Goal: Task Accomplishment & Management: Complete application form

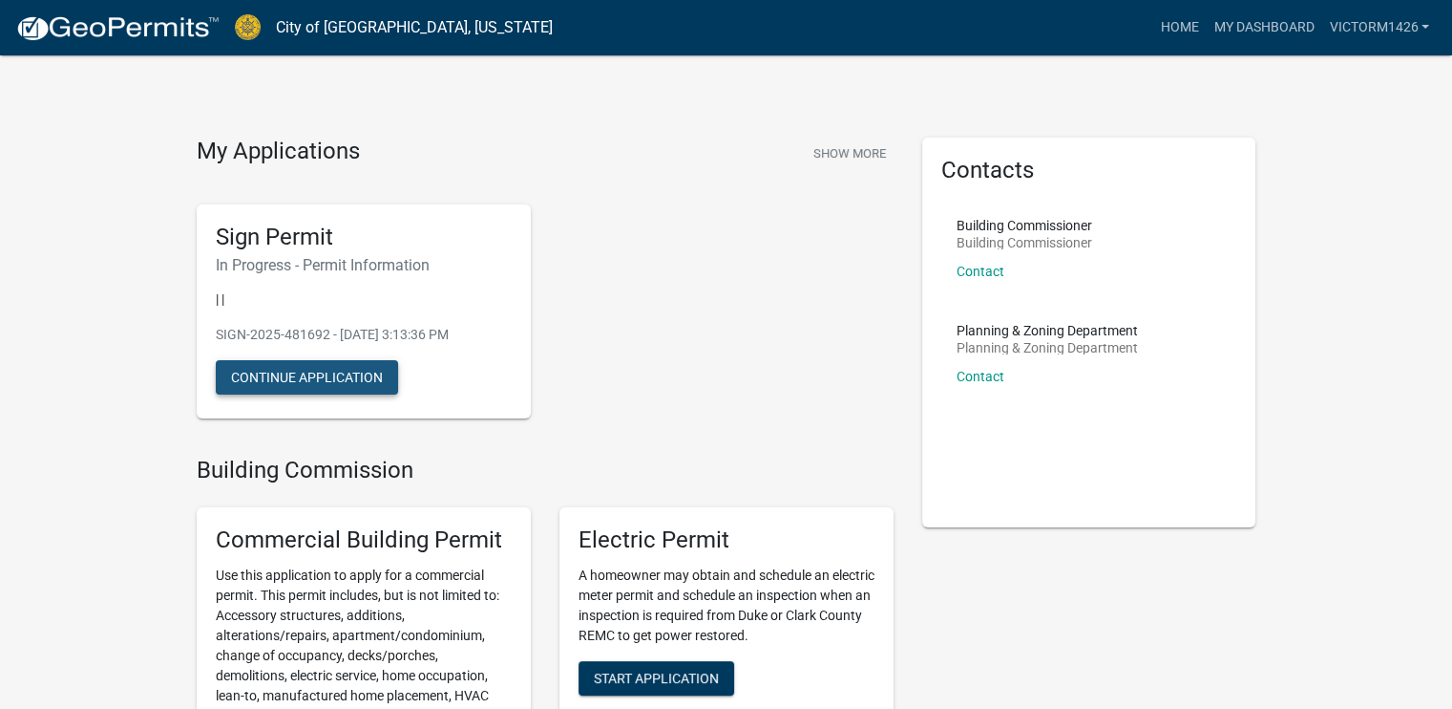
click at [285, 377] on button "Continue Application" at bounding box center [307, 377] width 182 height 34
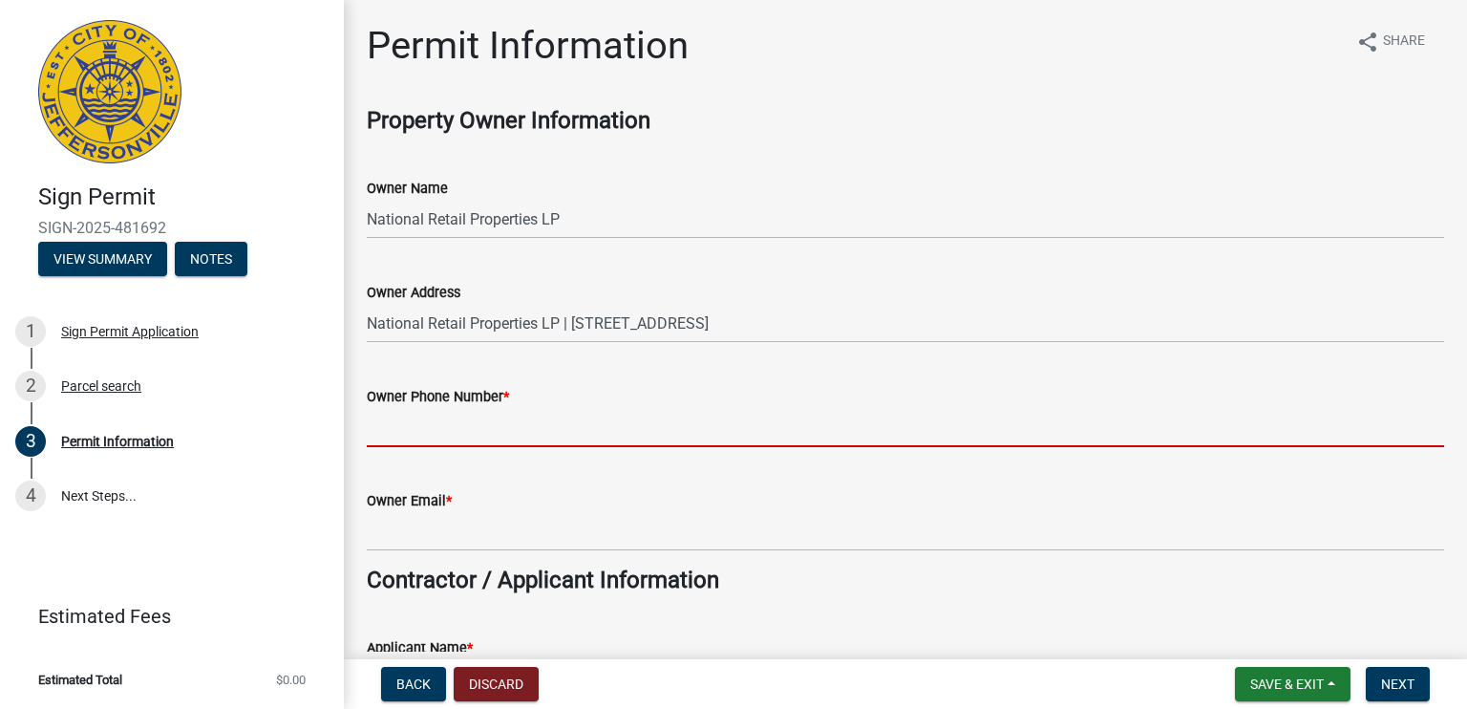
click at [522, 414] on input "Owner Phone Number *" at bounding box center [905, 427] width 1077 height 39
type input "4024176828"
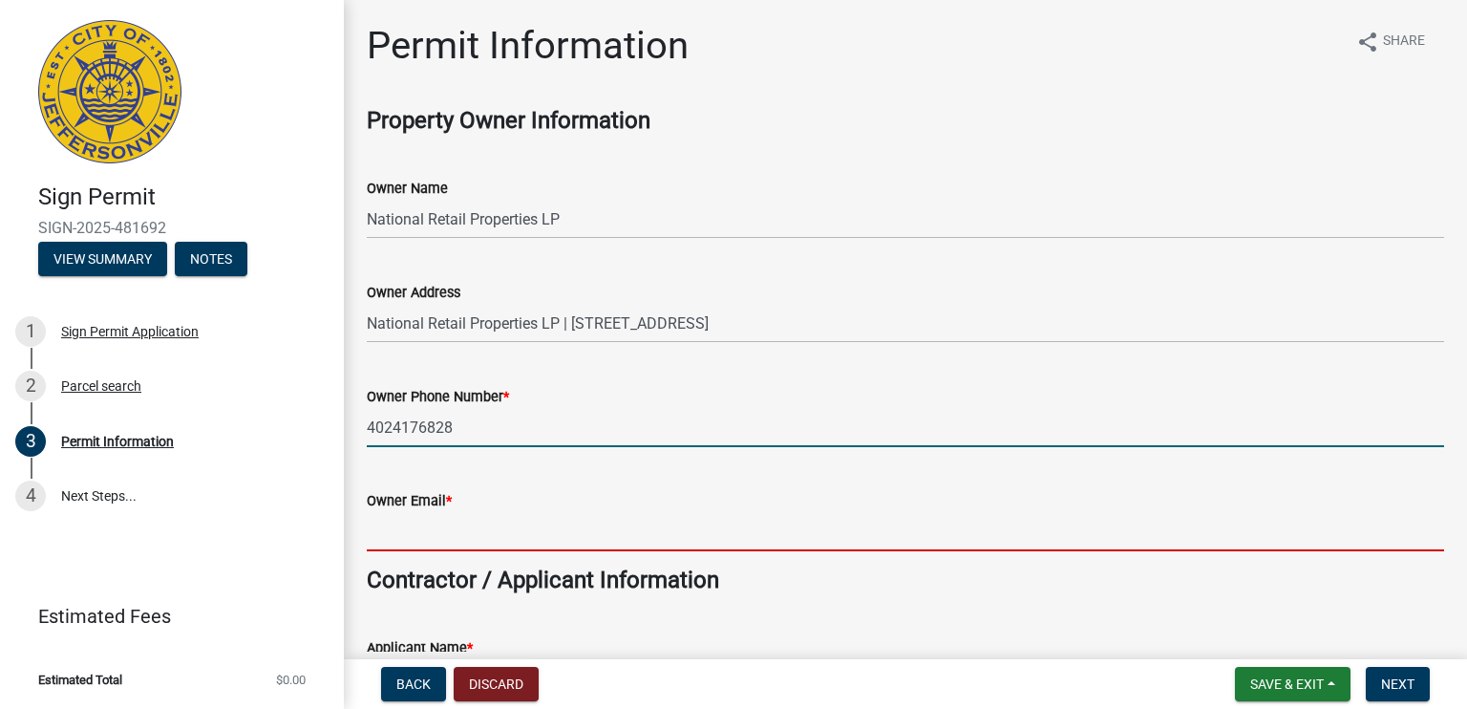
type input "[EMAIL_ADDRESS][DOMAIN_NAME]"
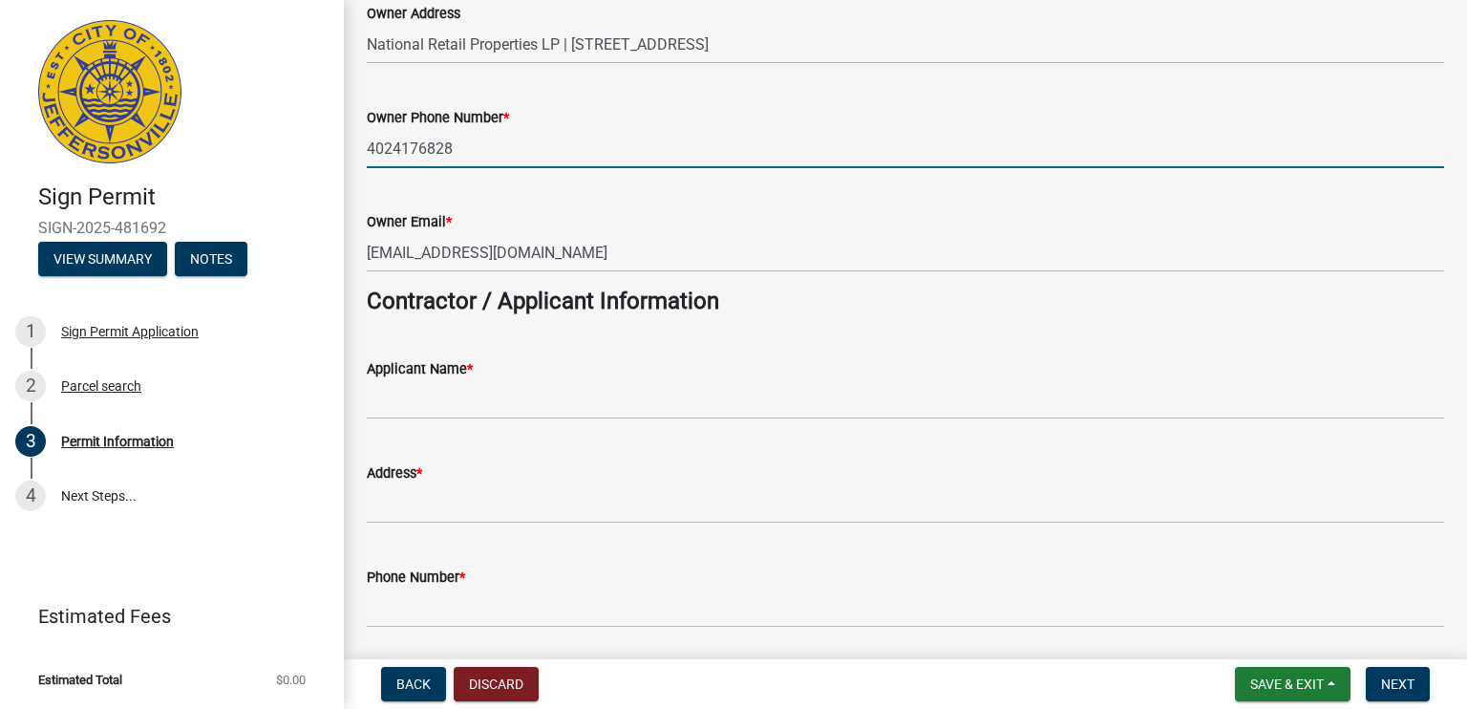
scroll to position [306, 0]
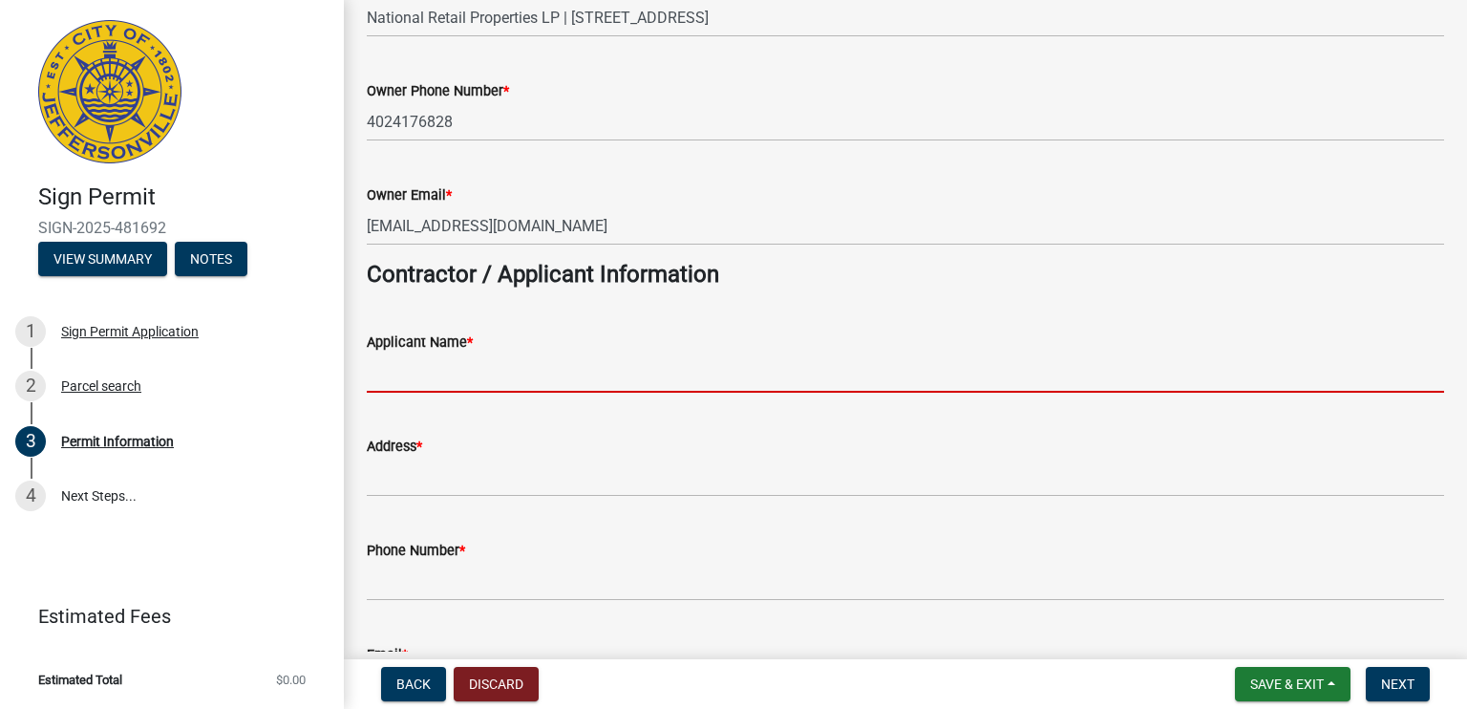
click at [437, 371] on input "Applicant Name *" at bounding box center [905, 372] width 1077 height 39
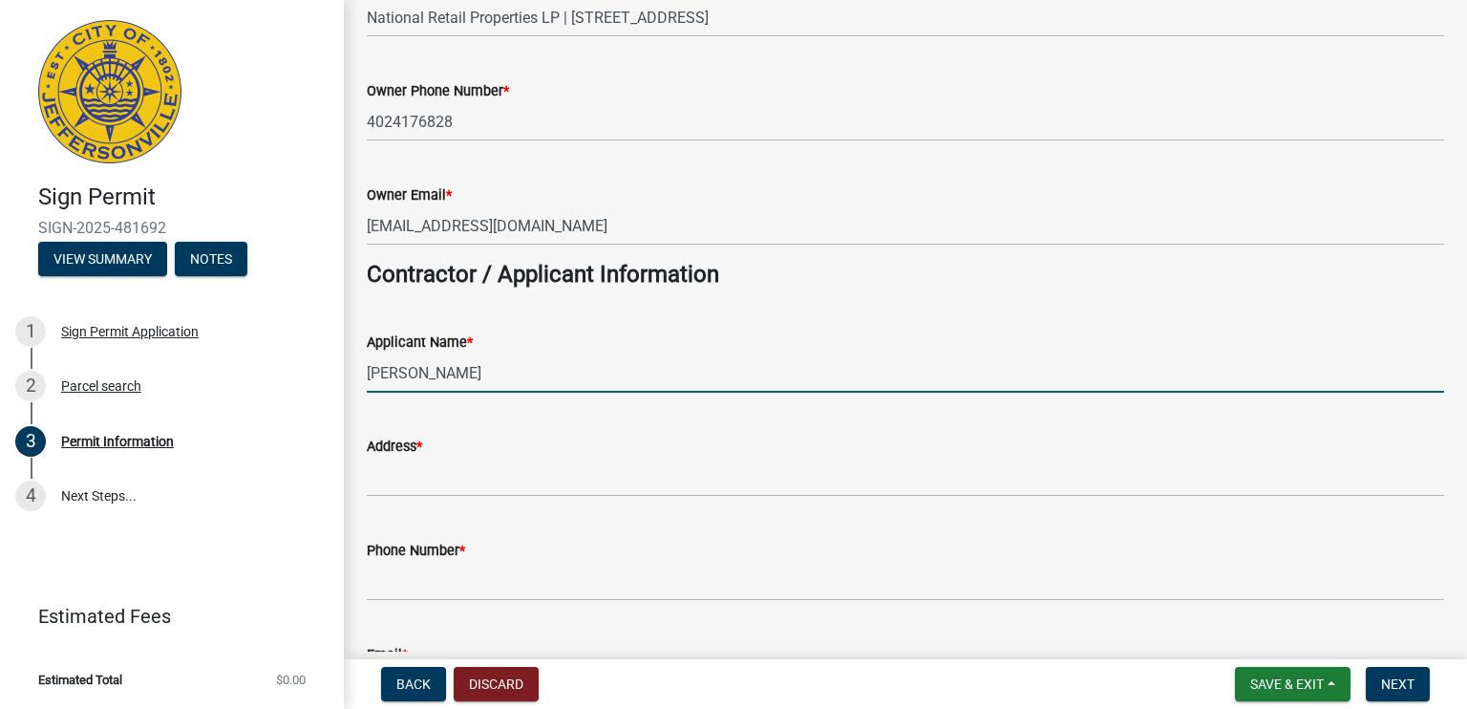
type input "[PERSON_NAME]"
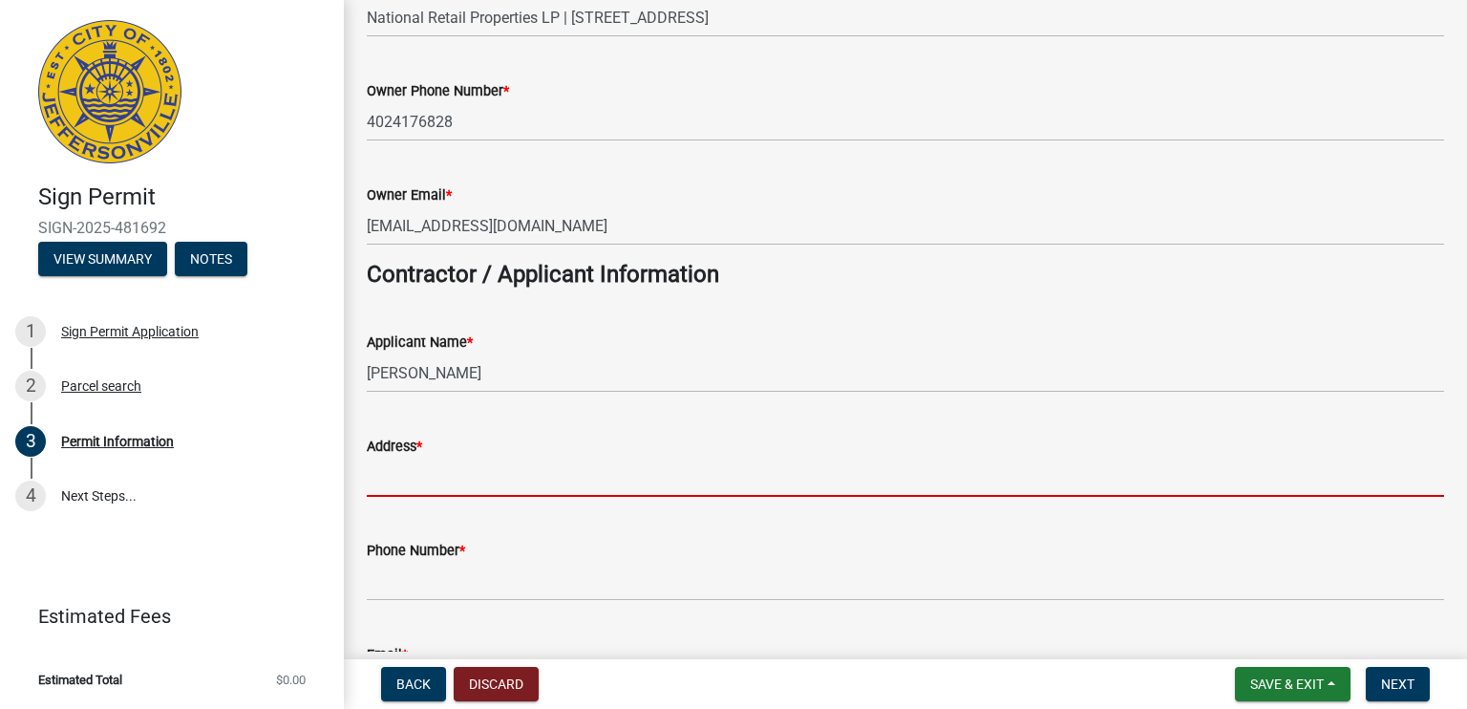
click at [424, 481] on input "Address *" at bounding box center [905, 476] width 1077 height 39
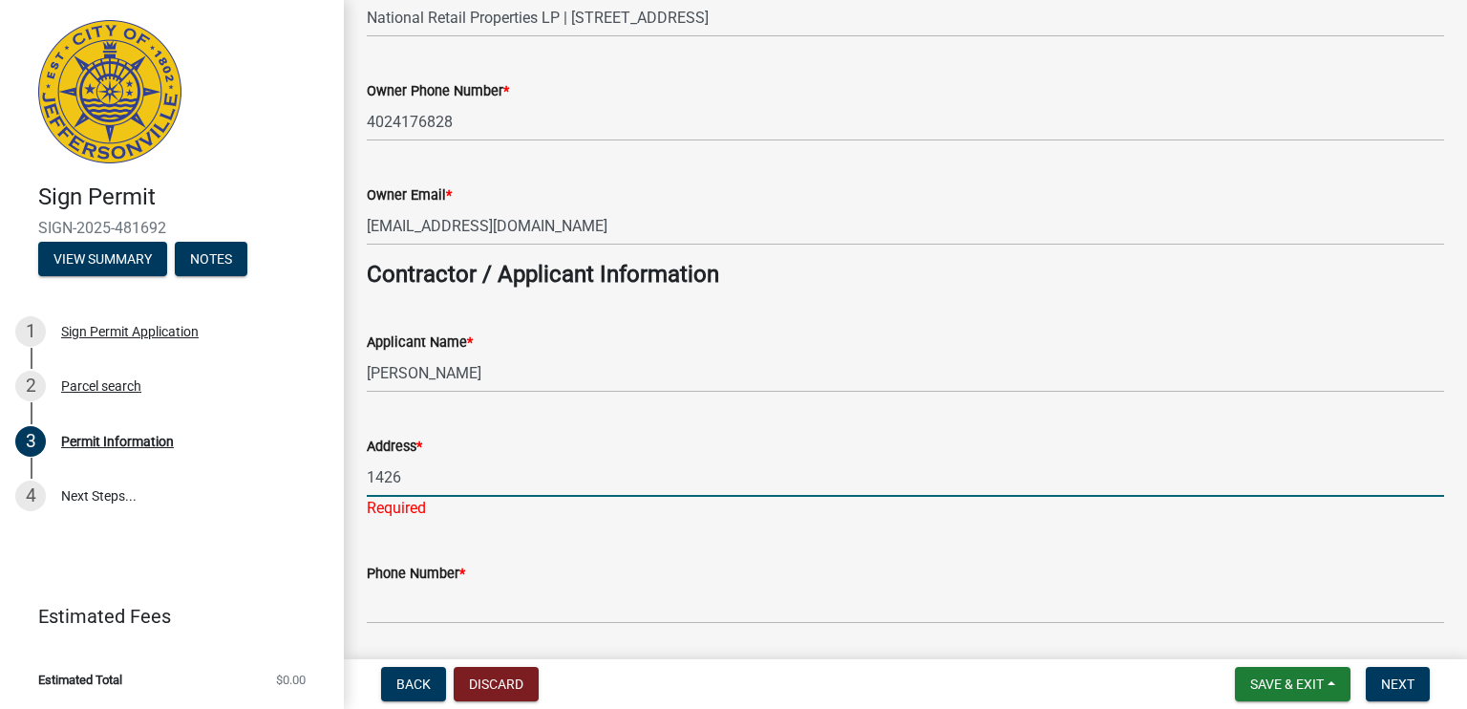
click at [403, 480] on input "1426" at bounding box center [905, 476] width 1077 height 39
type input "[STREET_ADDRESS]"
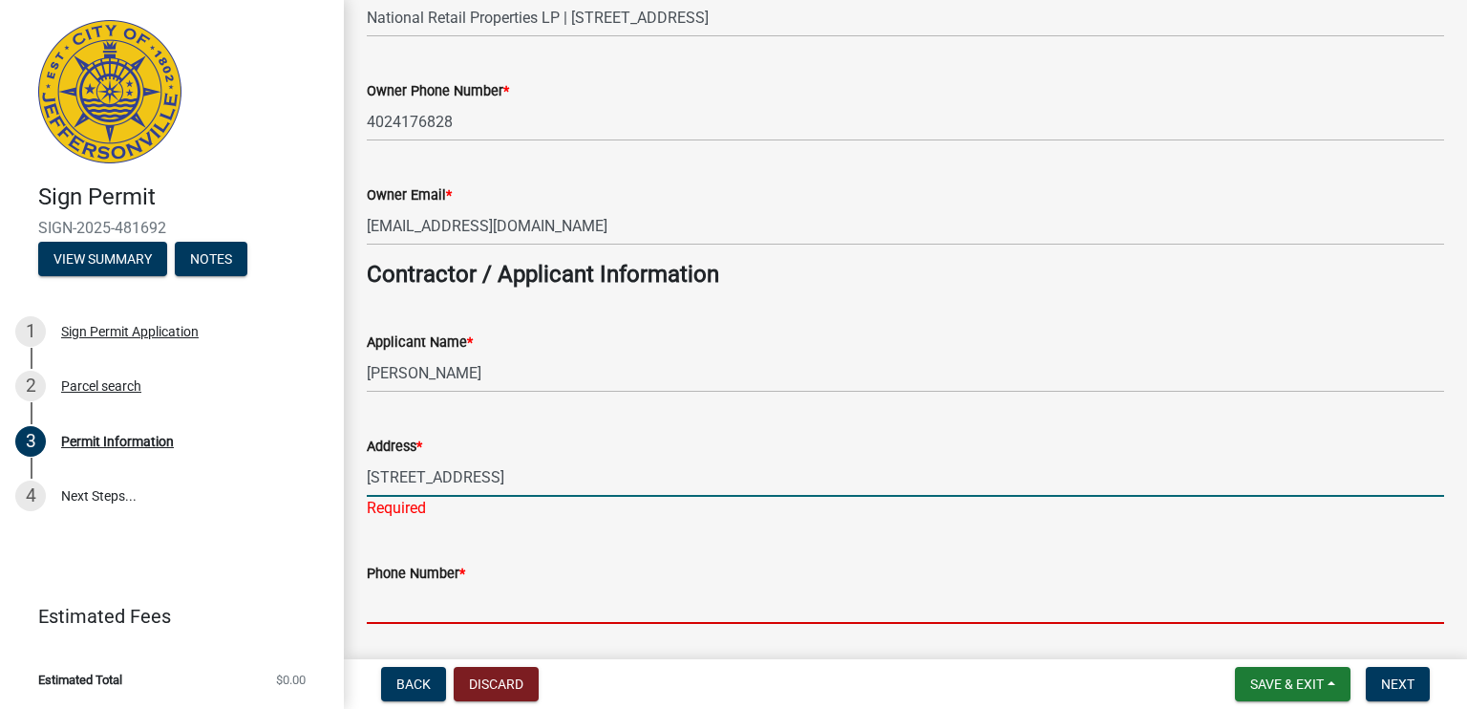
click at [510, 600] on input "Phone Number *" at bounding box center [905, 603] width 1077 height 39
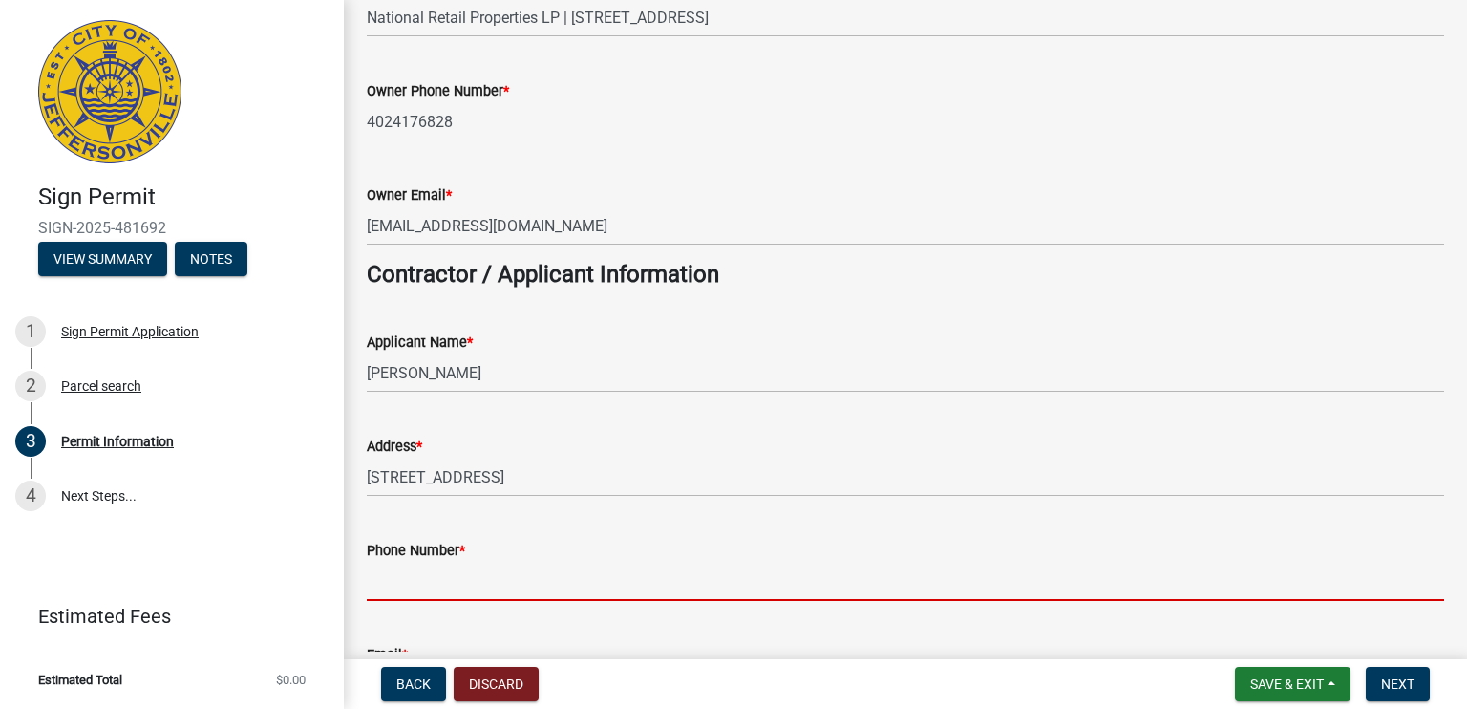
type input "4027186498"
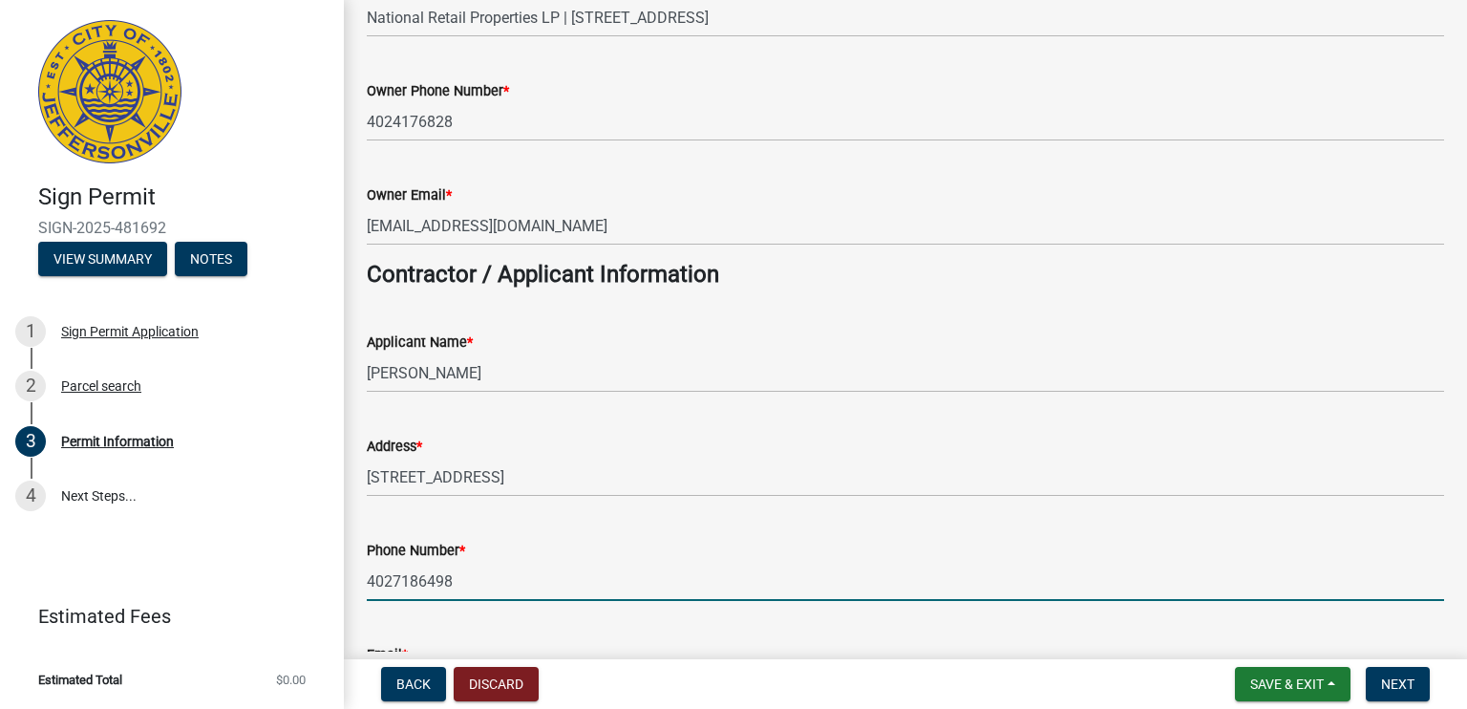
type input "[EMAIL_ADDRESS][DOMAIN_NAME]"
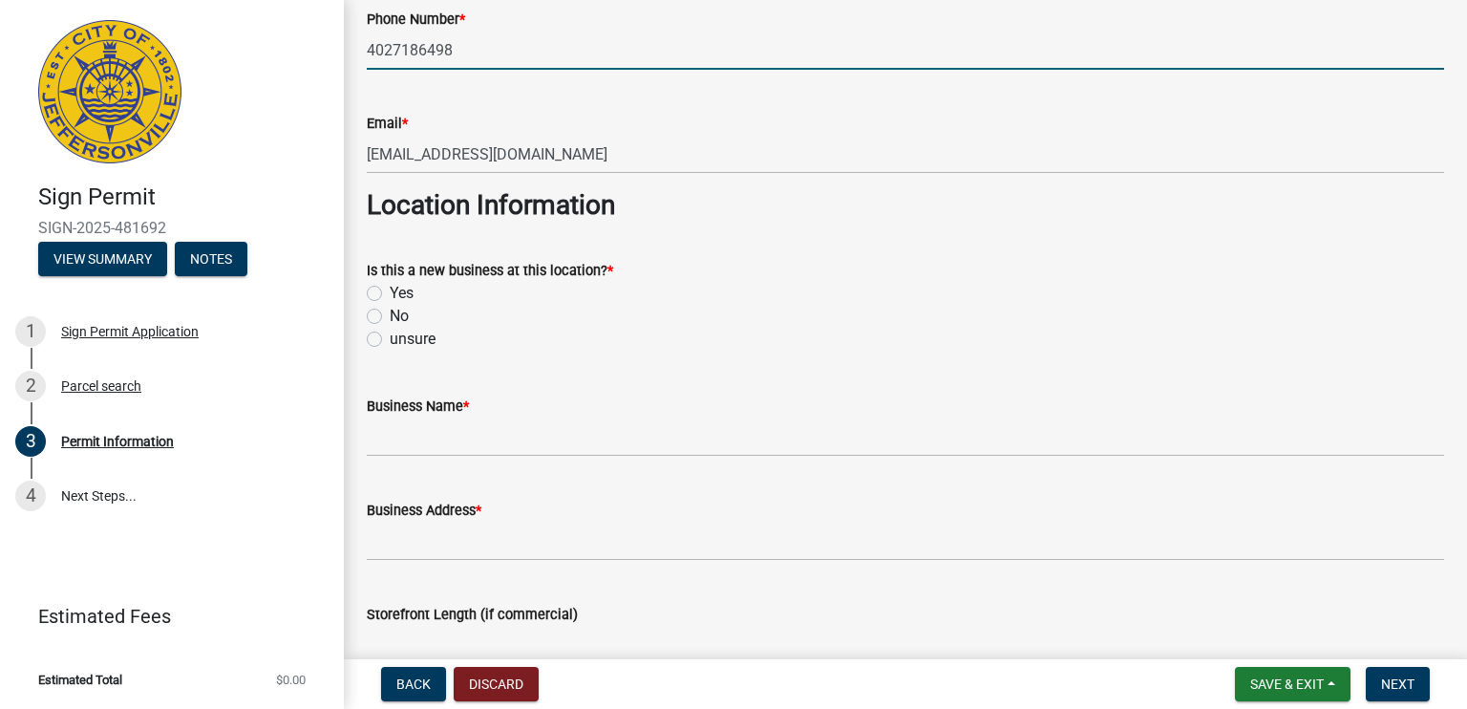
scroll to position [840, 0]
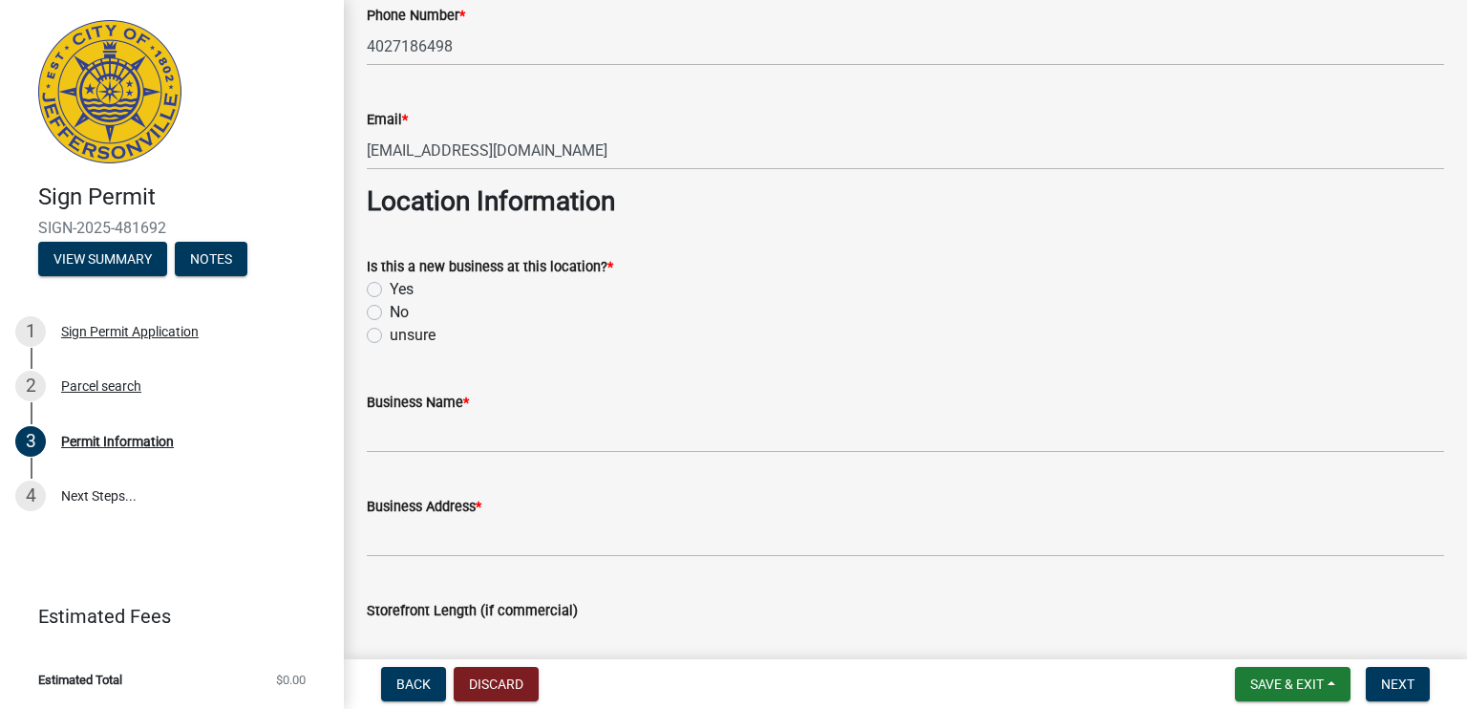
click at [390, 335] on label "unsure" at bounding box center [413, 335] width 46 height 23
click at [390, 335] on input "unsure" at bounding box center [396, 330] width 12 height 12
radio input "true"
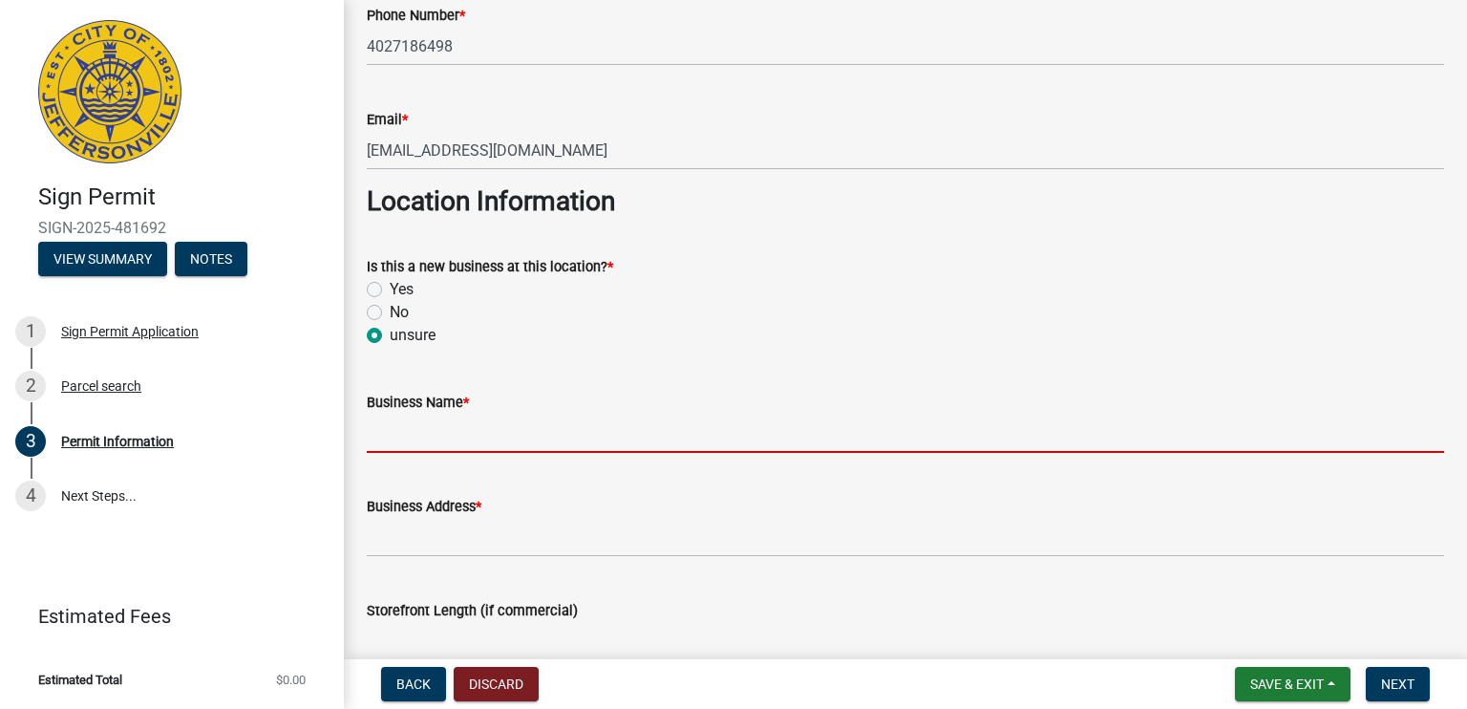
click at [475, 434] on input "Business Name *" at bounding box center [905, 432] width 1077 height 39
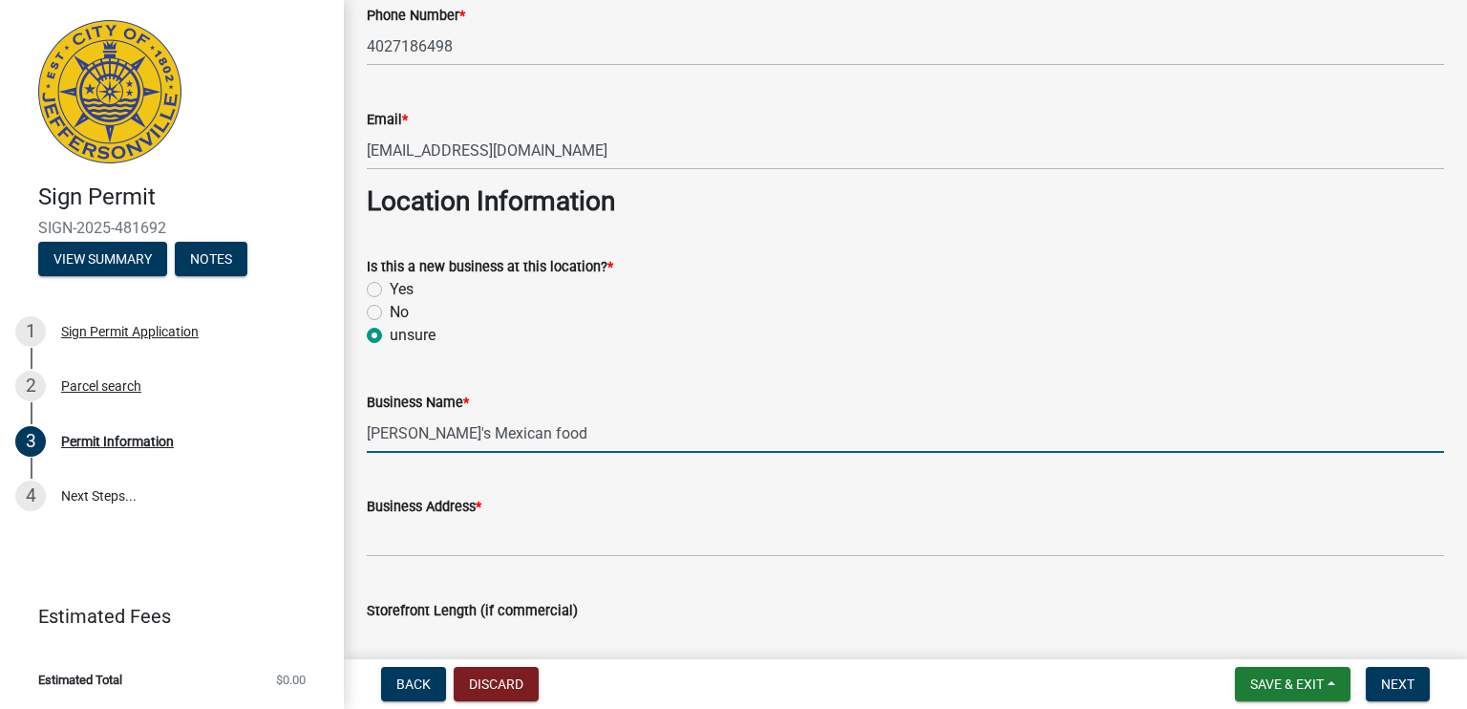
type input "[PERSON_NAME]'s Mexican food"
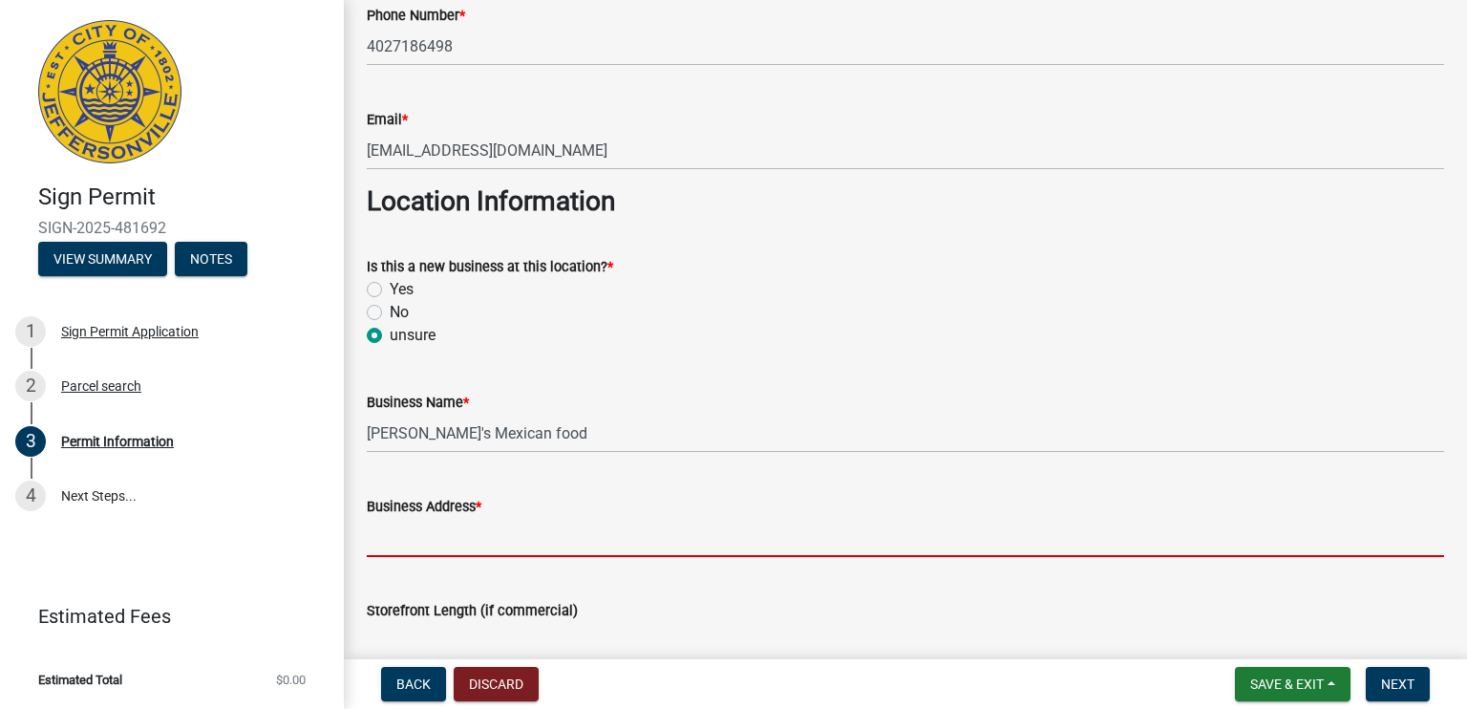
click at [556, 540] on input "Business Address *" at bounding box center [905, 537] width 1077 height 39
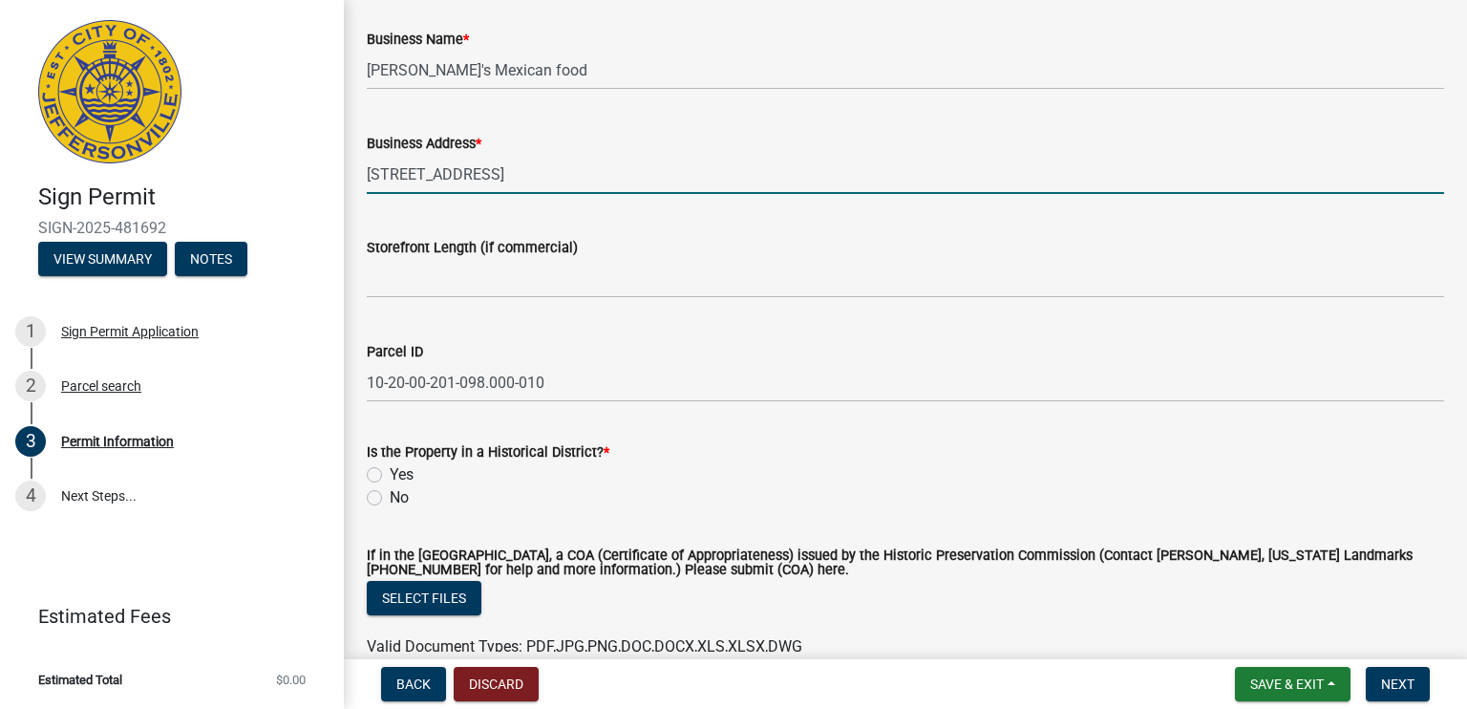
scroll to position [1222, 0]
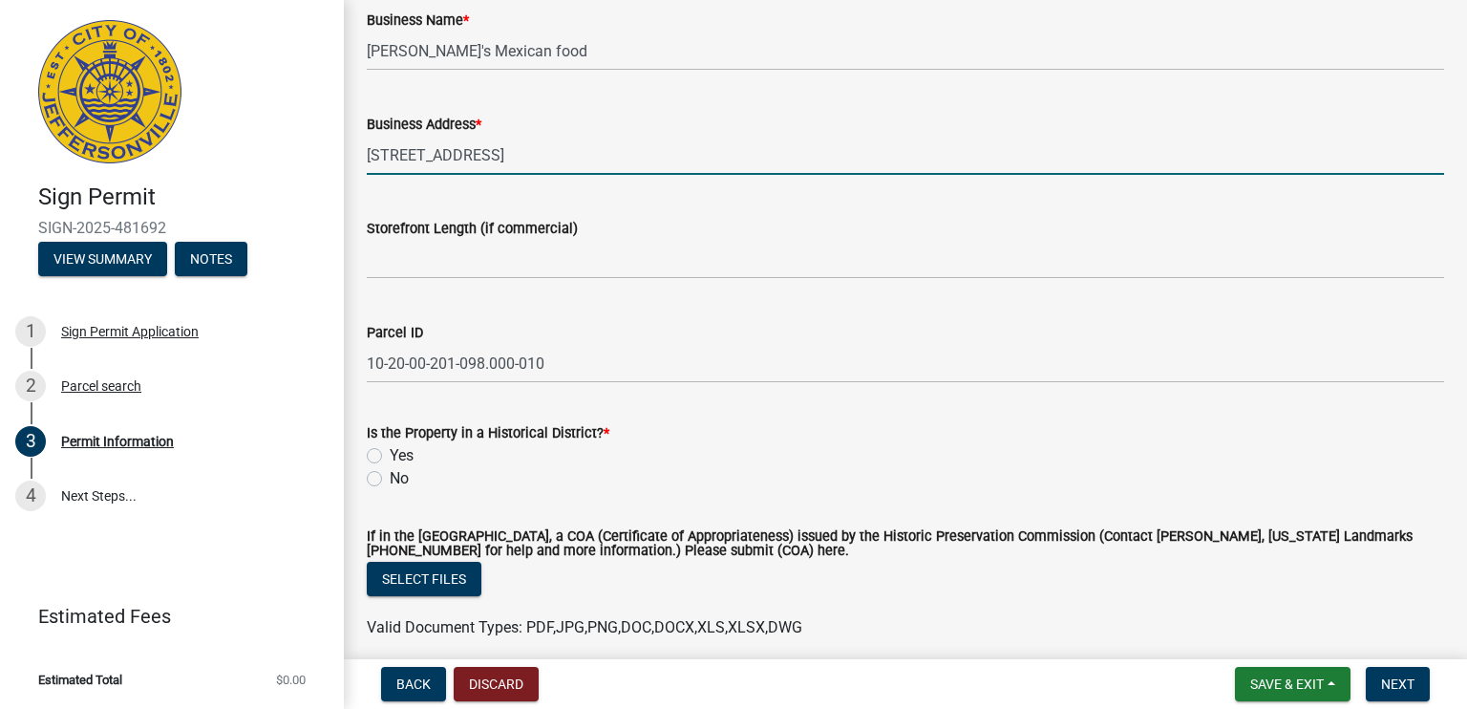
type input "[STREET_ADDRESS]"
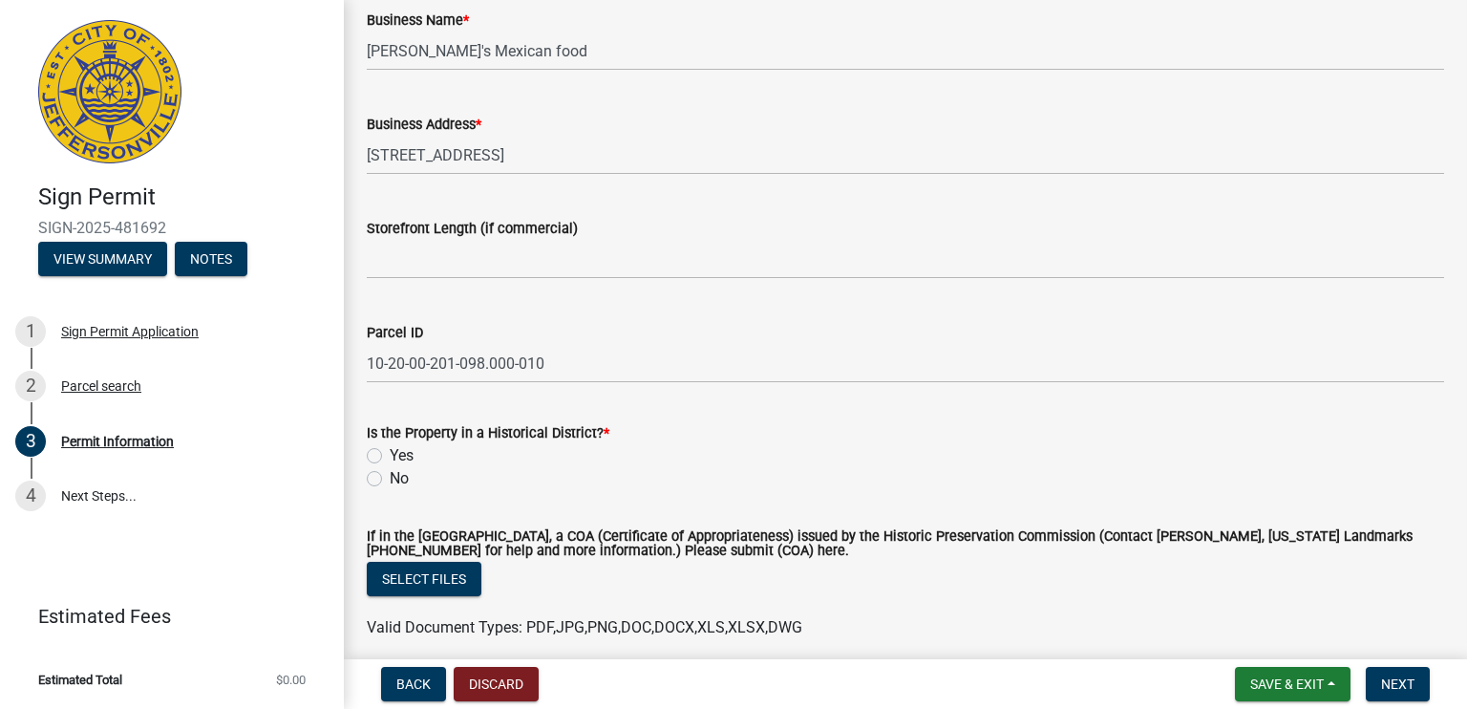
click at [390, 481] on label "No" at bounding box center [399, 478] width 19 height 23
click at [390, 479] on input "No" at bounding box center [396, 473] width 12 height 12
radio input "true"
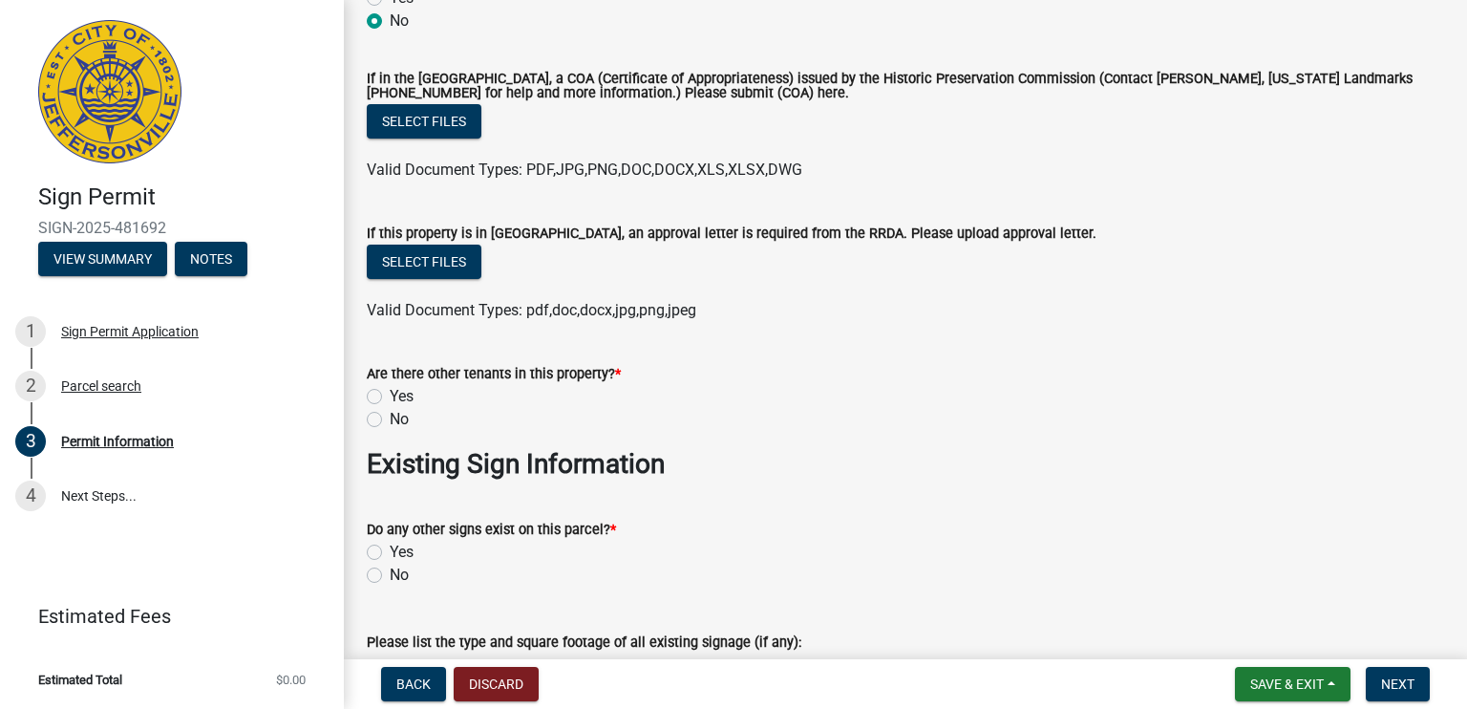
scroll to position [1681, 0]
click at [390, 417] on label "No" at bounding box center [399, 418] width 19 height 23
click at [390, 417] on input "No" at bounding box center [396, 413] width 12 height 12
radio input "true"
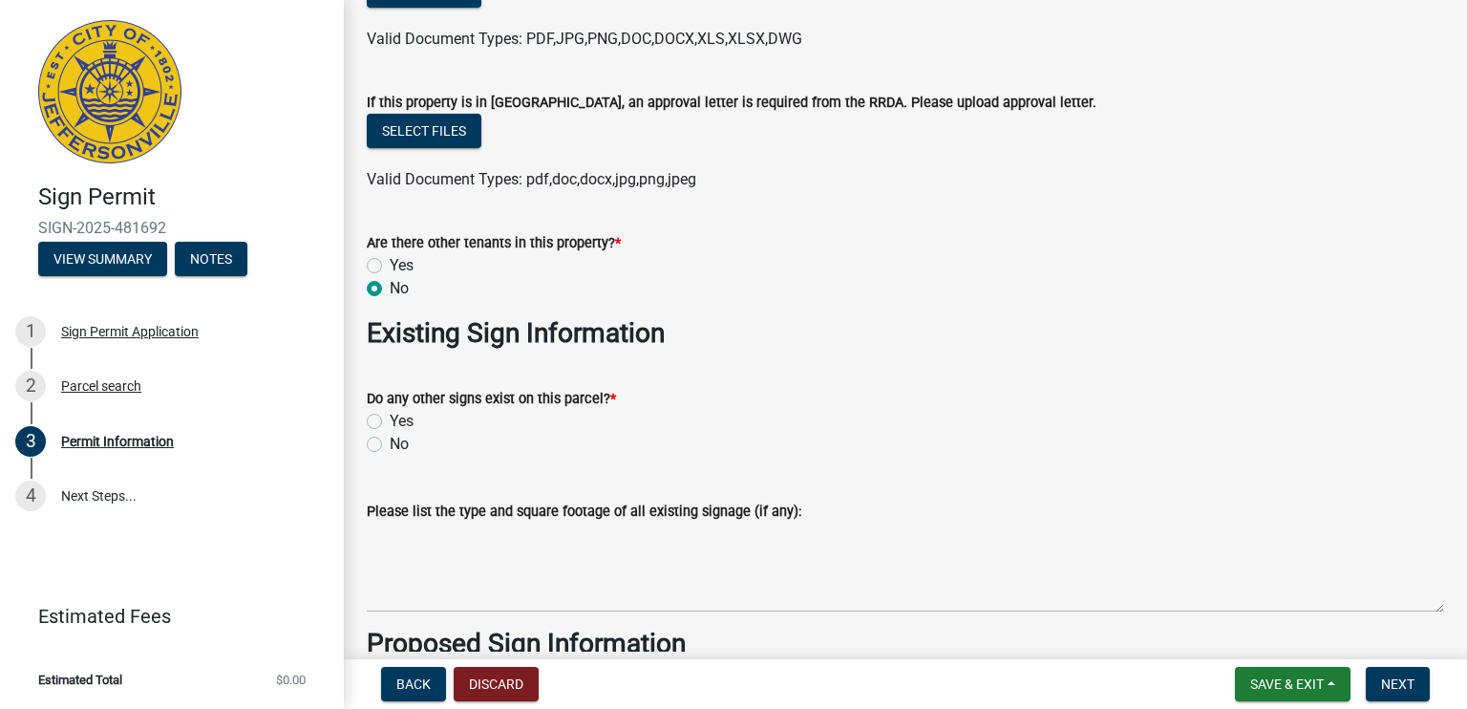
scroll to position [1833, 0]
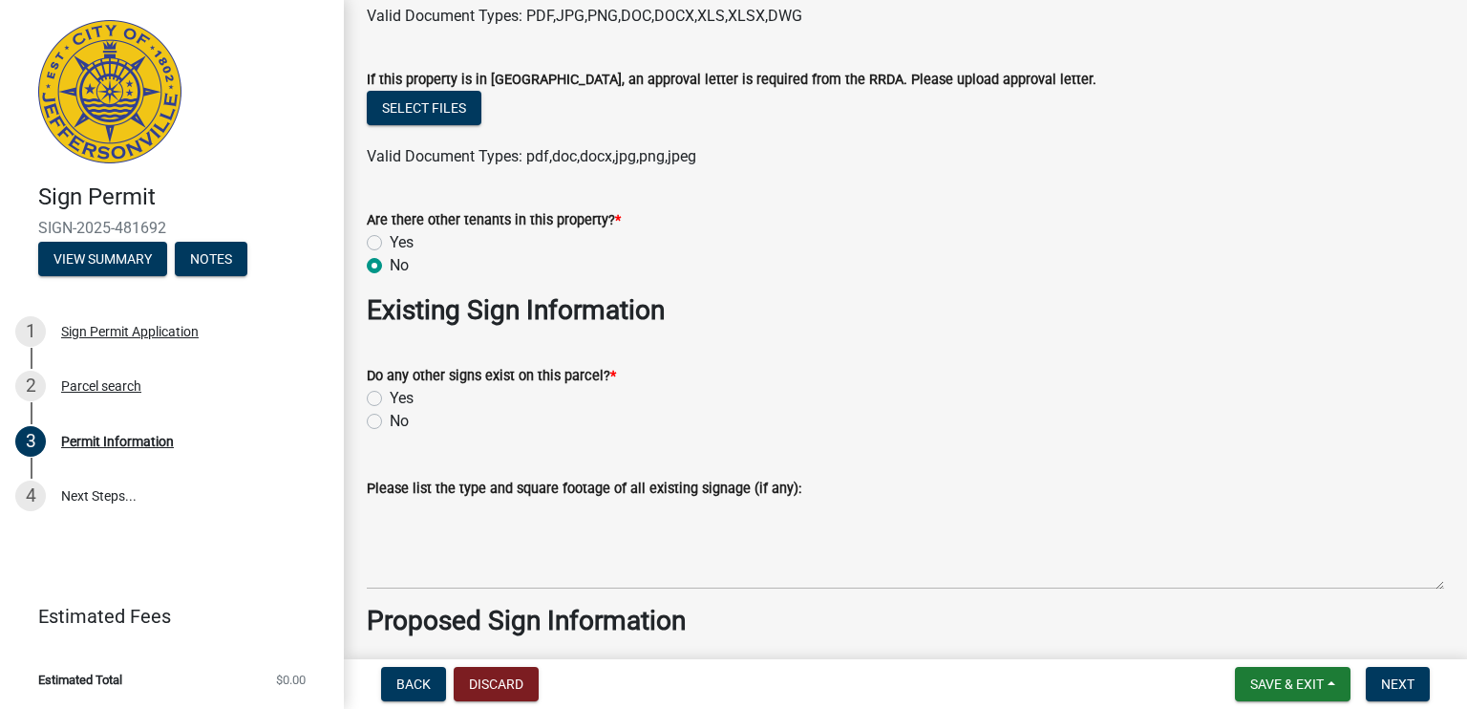
click at [390, 423] on label "No" at bounding box center [399, 421] width 19 height 23
click at [390, 422] on input "No" at bounding box center [396, 416] width 12 height 12
radio input "true"
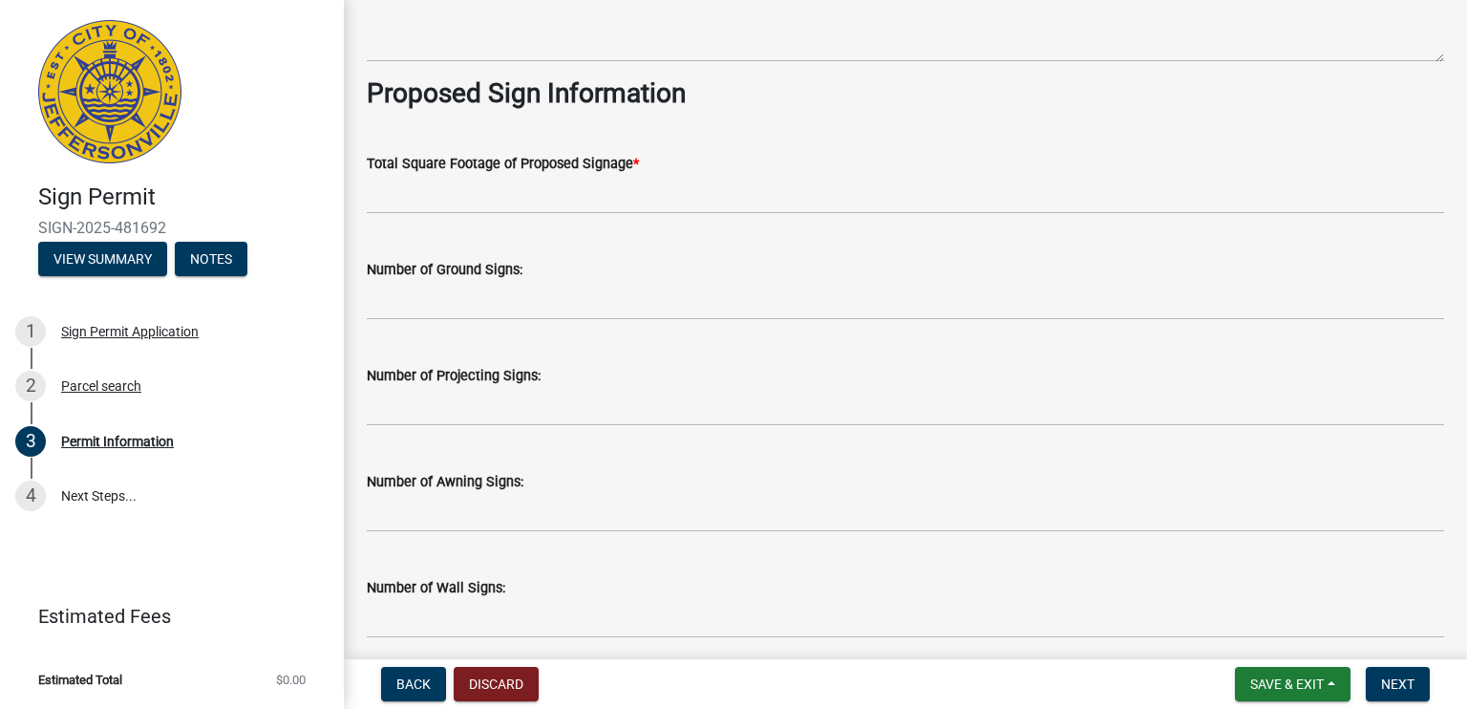
scroll to position [2368, 0]
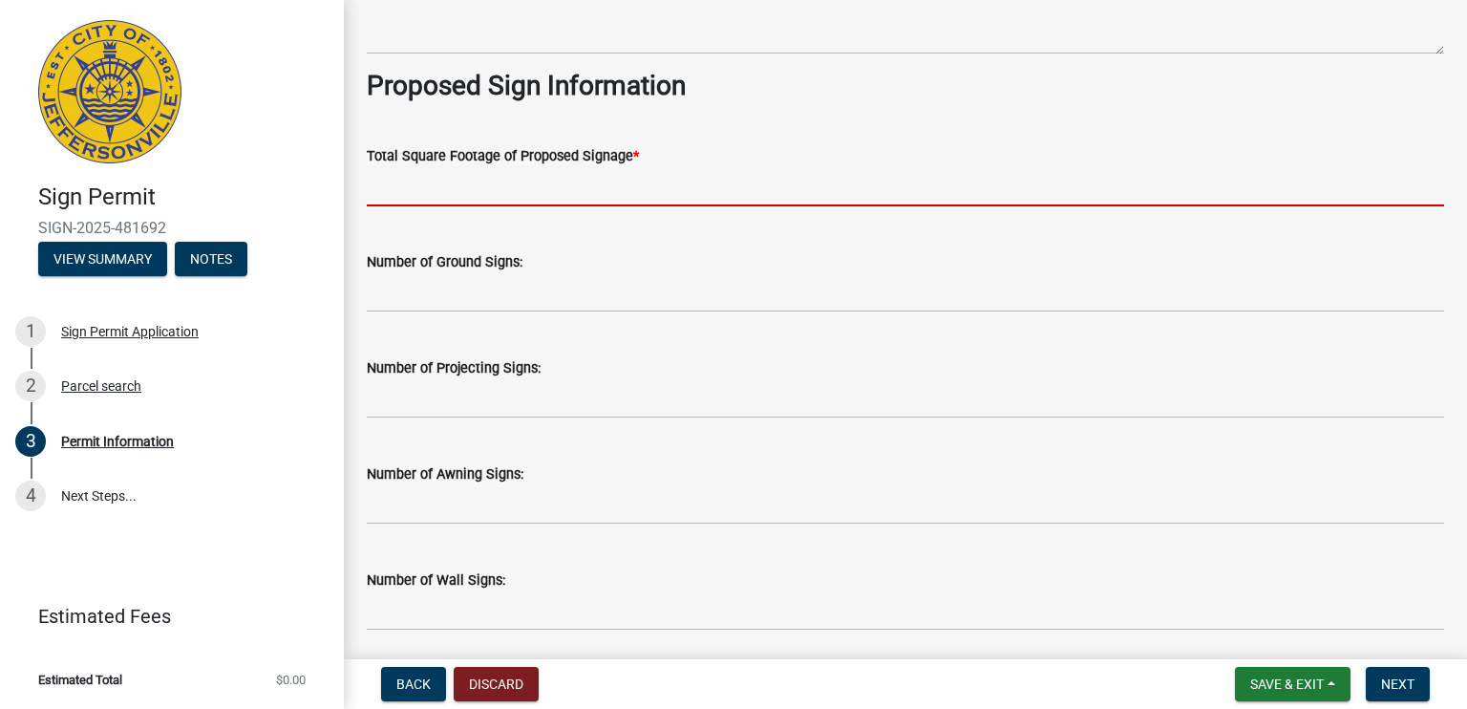
click at [526, 193] on input "text" at bounding box center [905, 186] width 1077 height 39
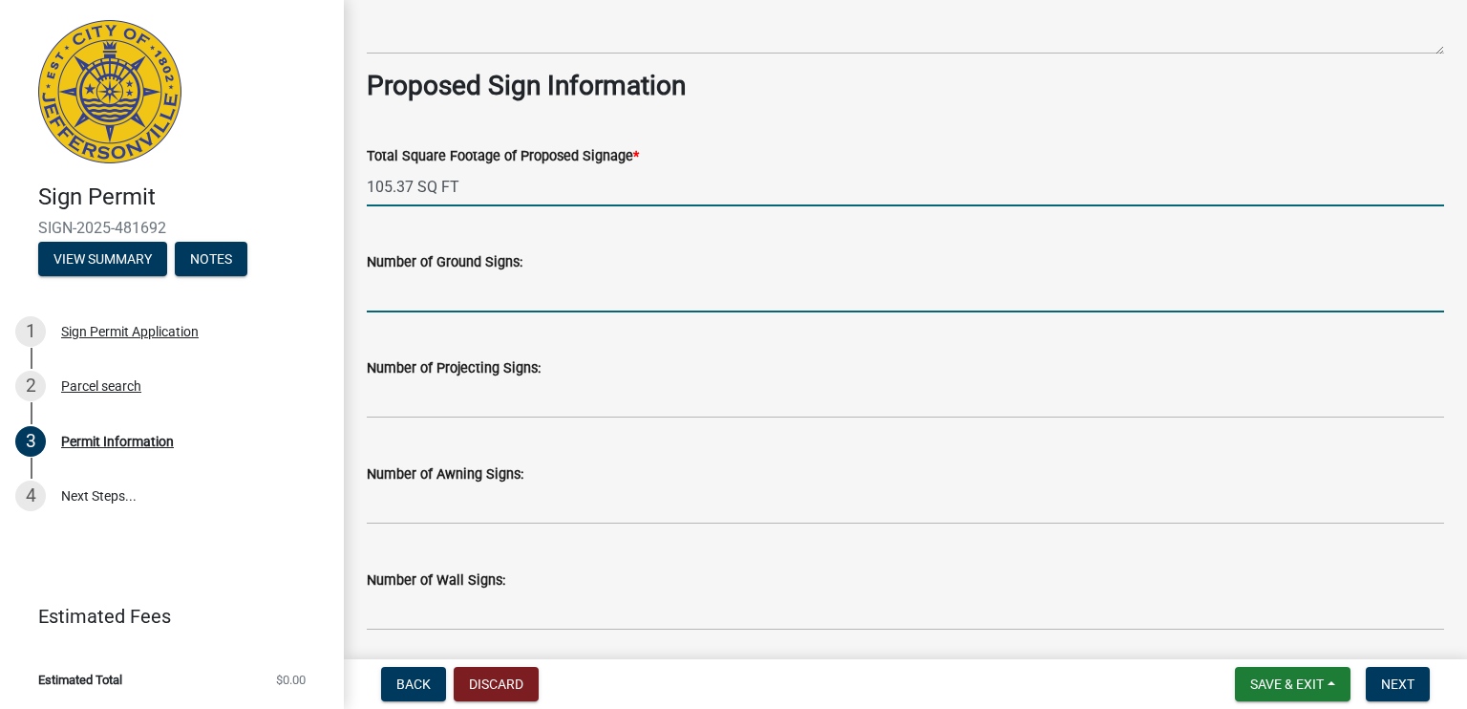
type input "105.37"
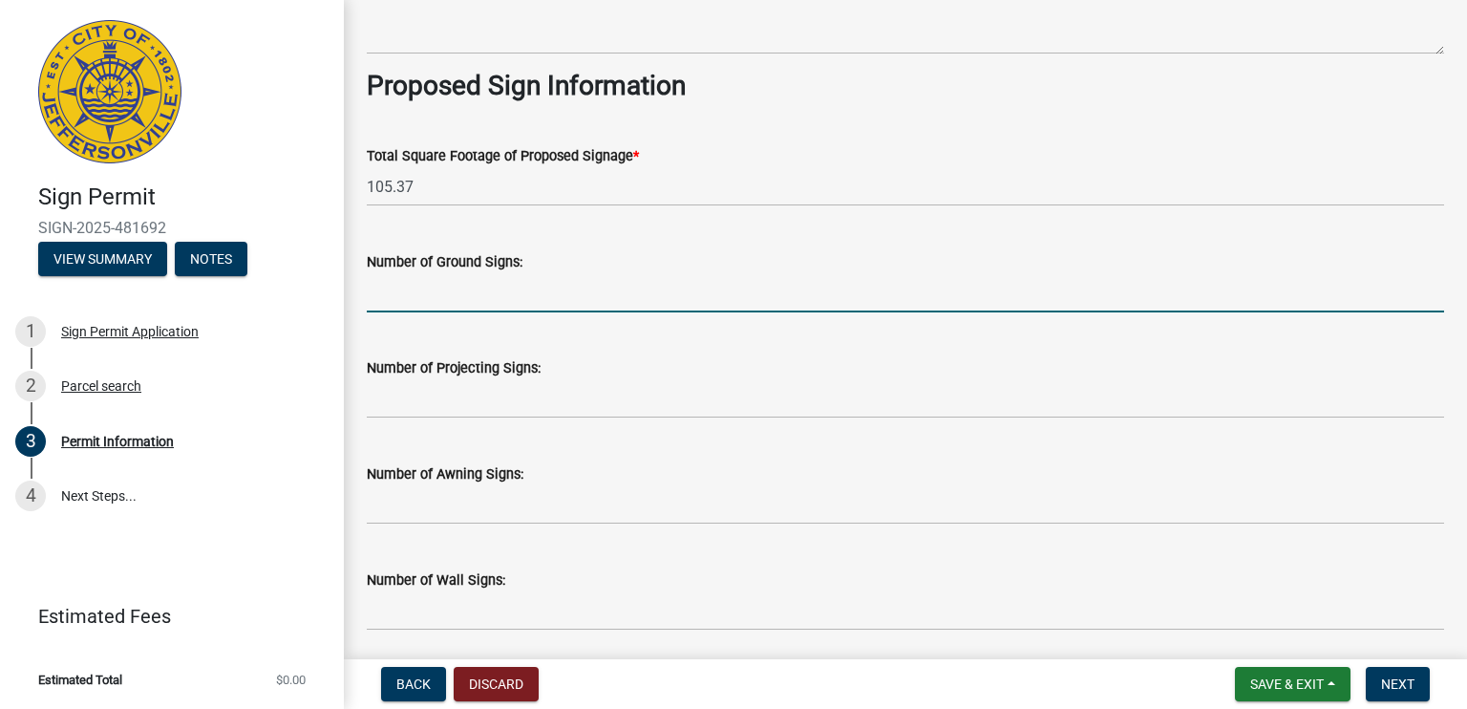
click at [537, 293] on input "text" at bounding box center [905, 292] width 1077 height 39
type input "1"
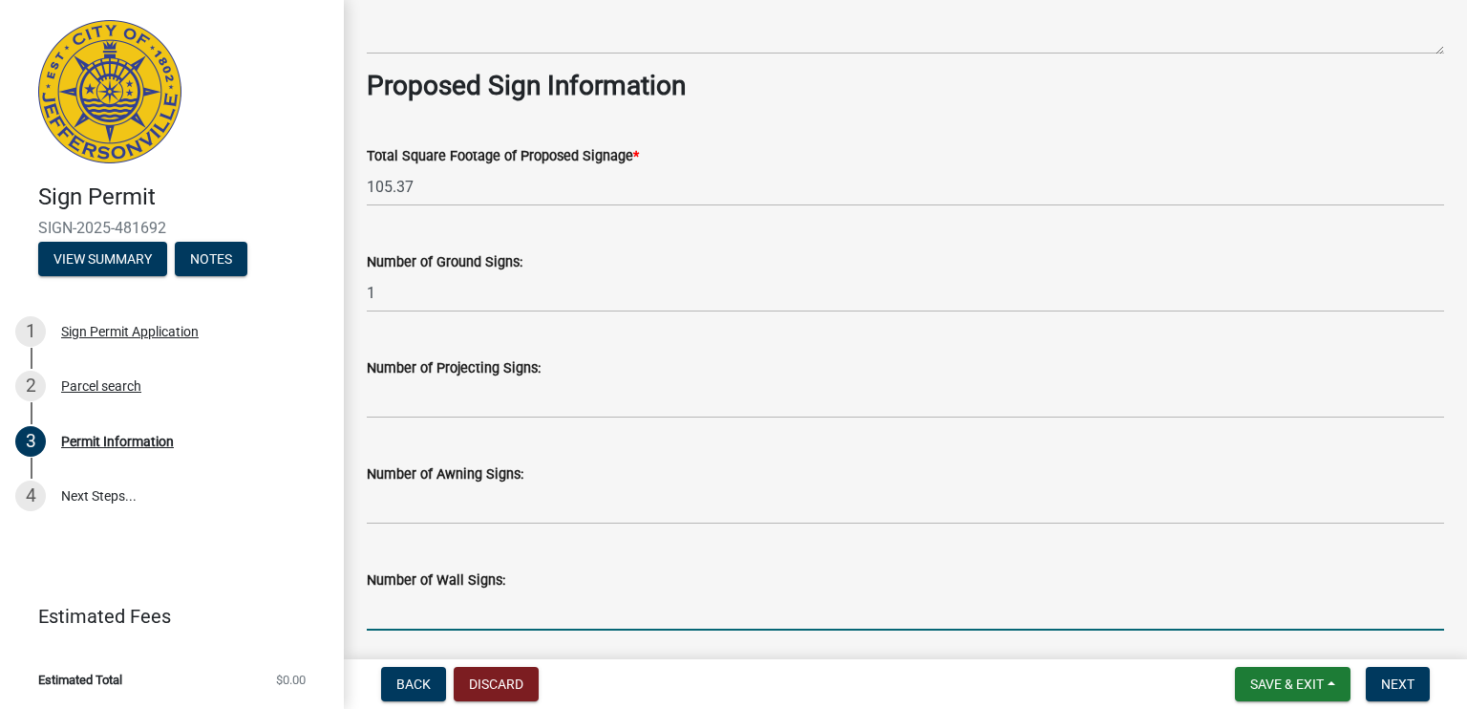
click at [535, 602] on input "text" at bounding box center [905, 610] width 1077 height 39
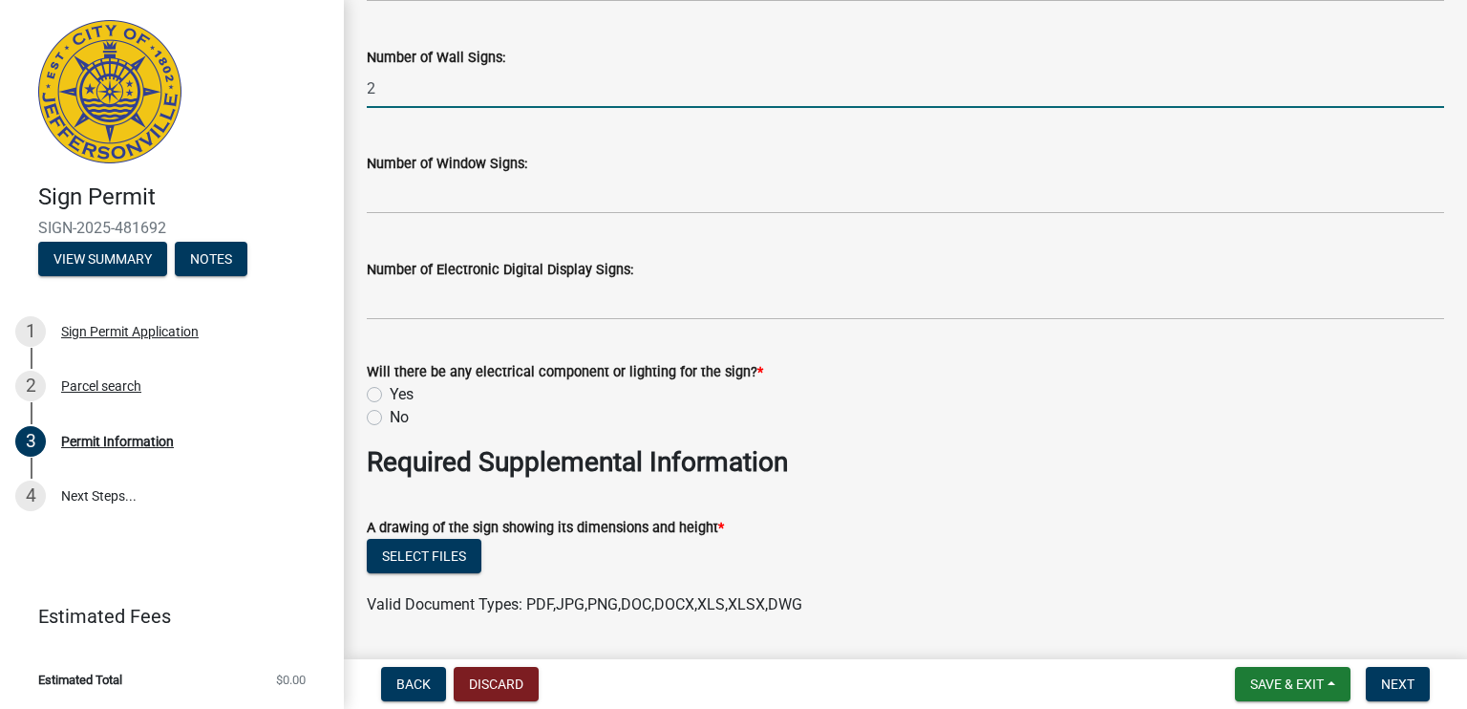
scroll to position [2903, 0]
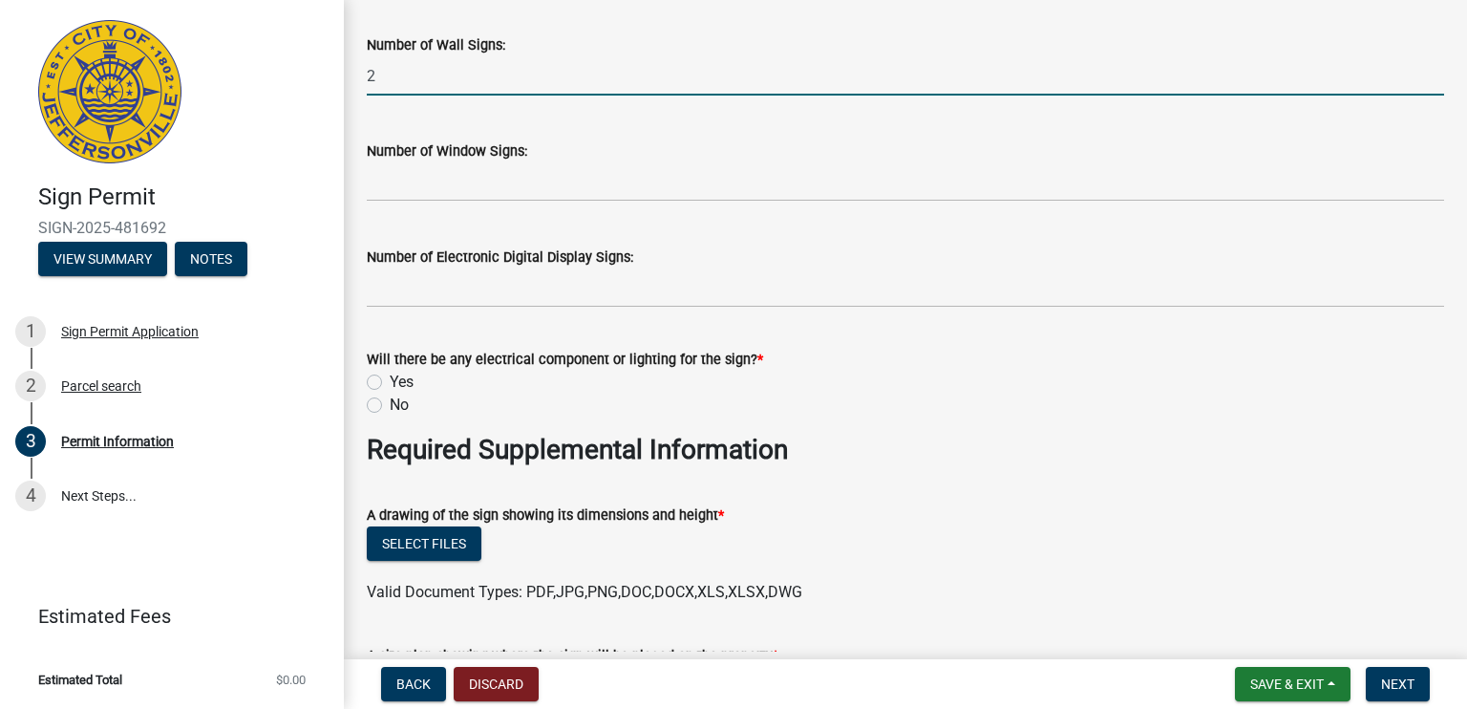
type input "2"
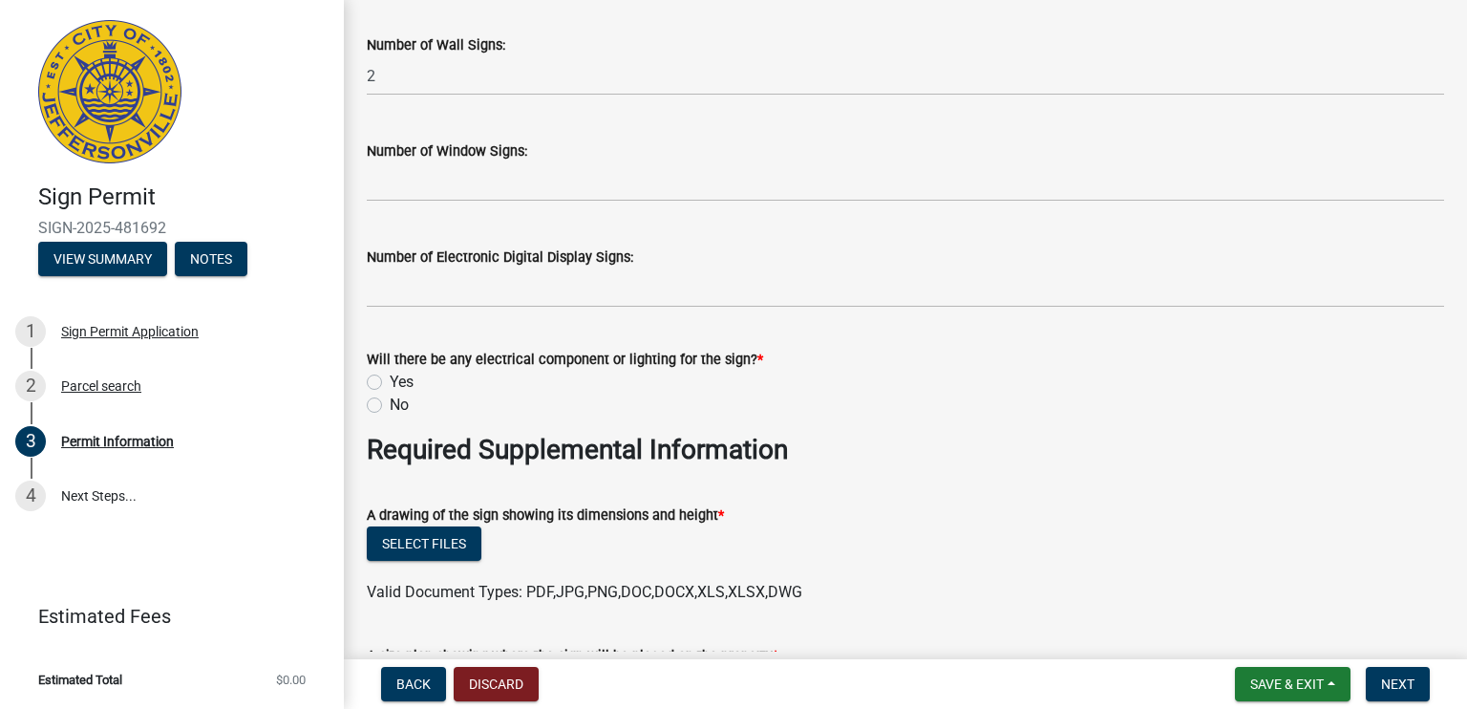
click at [390, 384] on label "Yes" at bounding box center [402, 382] width 24 height 23
click at [390, 383] on input "Yes" at bounding box center [396, 377] width 12 height 12
radio input "true"
click at [428, 553] on button "Select files" at bounding box center [424, 543] width 115 height 34
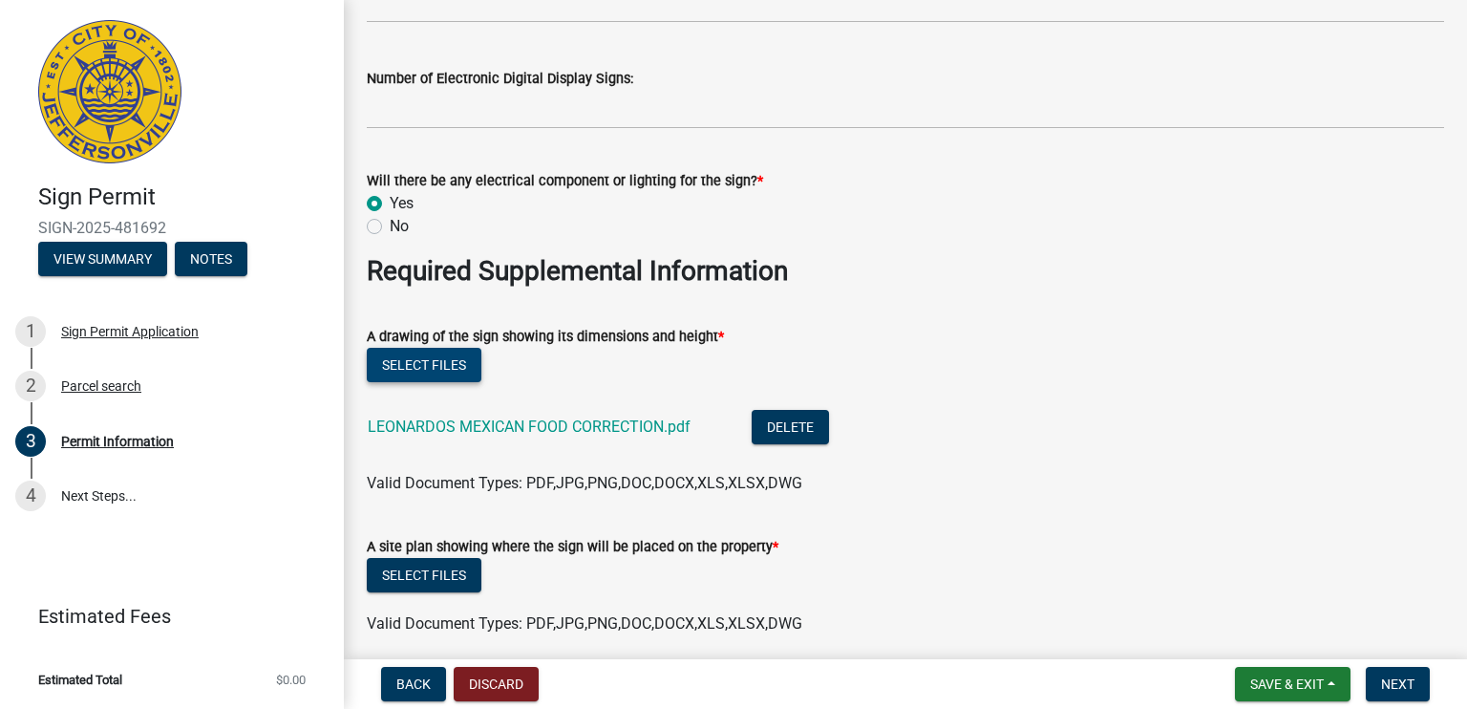
scroll to position [3094, 0]
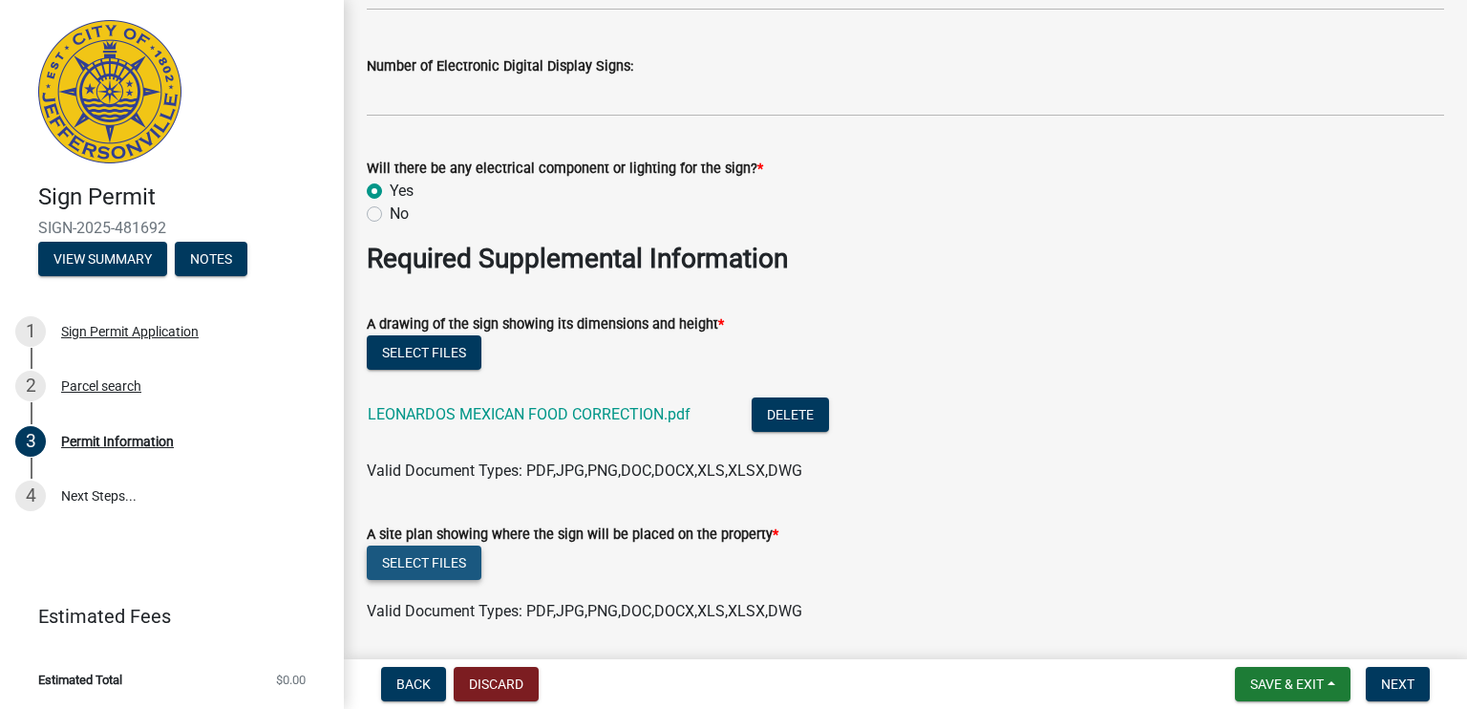
click at [442, 562] on button "Select files" at bounding box center [424, 562] width 115 height 34
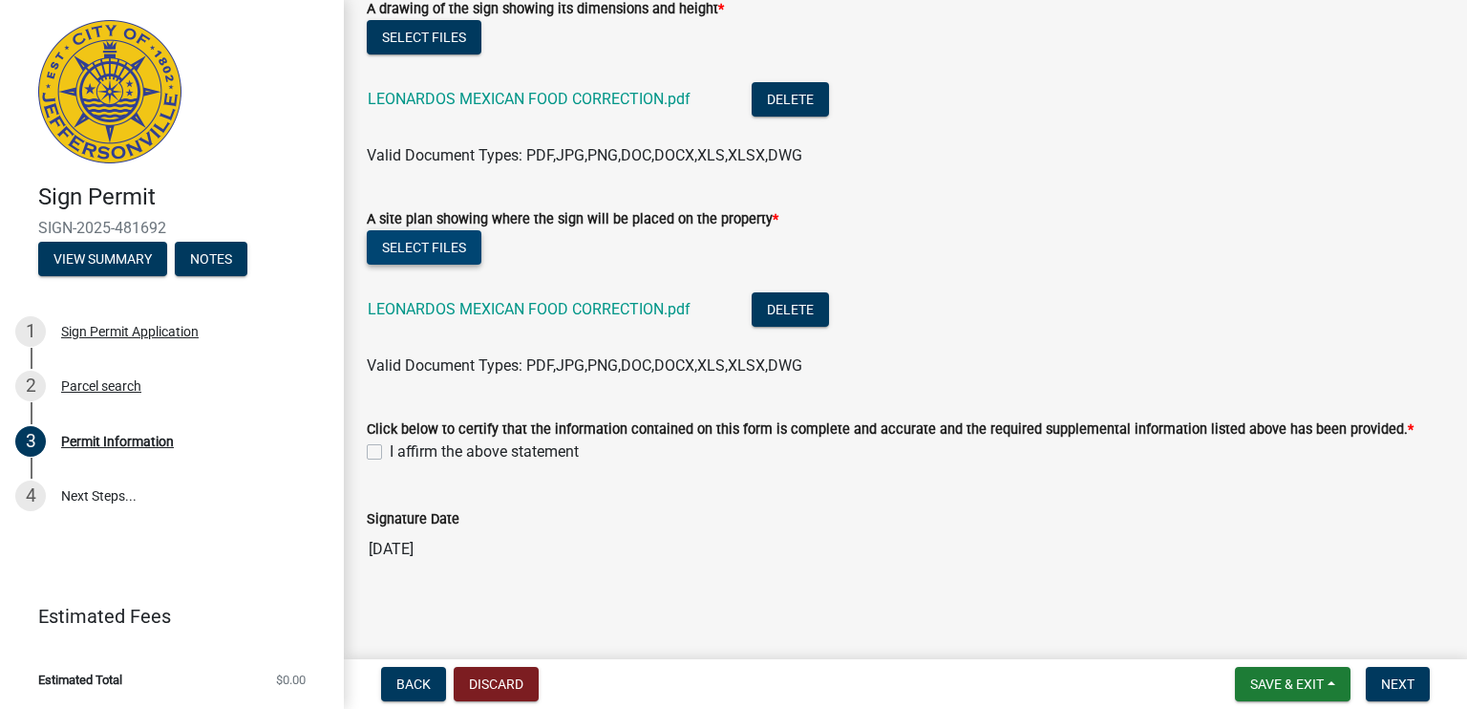
scroll to position [3415, 0]
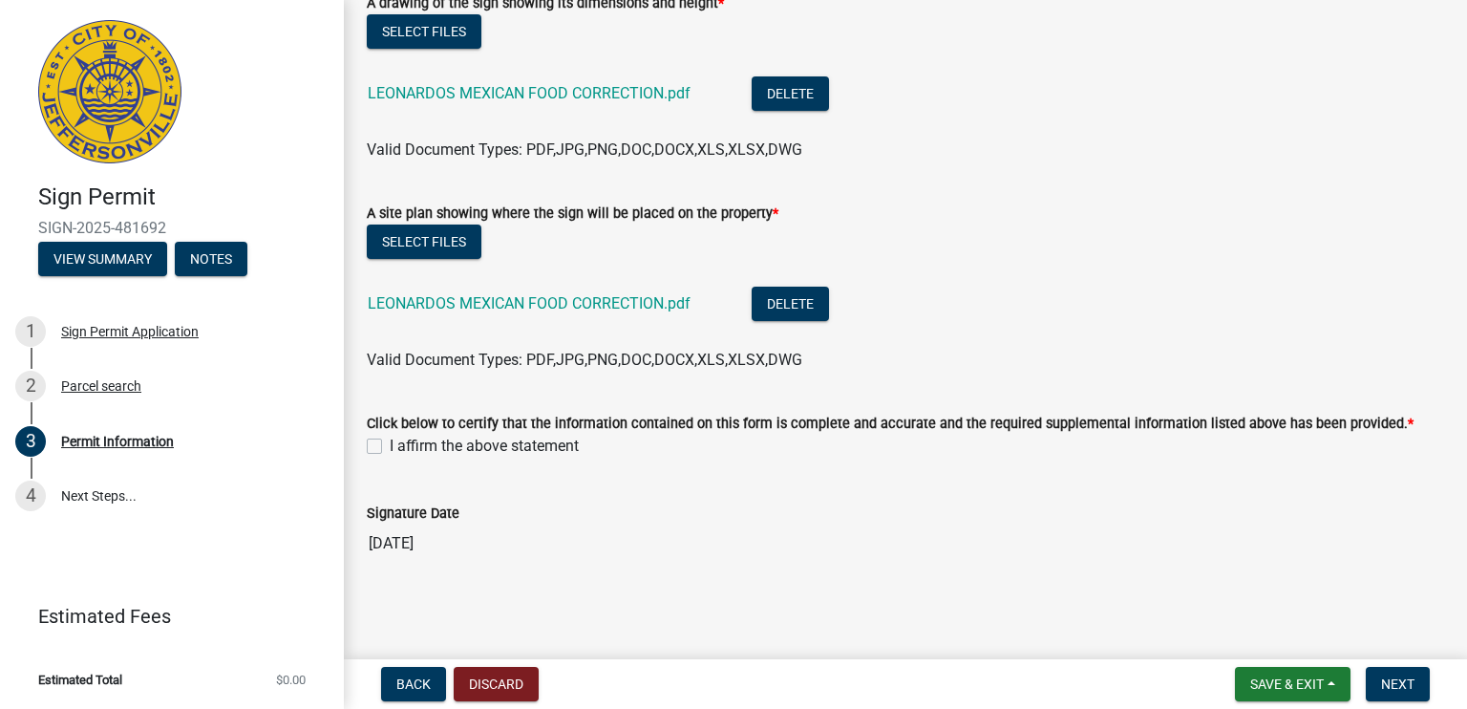
click at [390, 445] on label "I affirm the above statement" at bounding box center [484, 445] width 189 height 23
click at [390, 445] on input "I affirm the above statement" at bounding box center [396, 440] width 12 height 12
checkbox input "true"
click at [1406, 685] on span "Next" at bounding box center [1397, 683] width 33 height 15
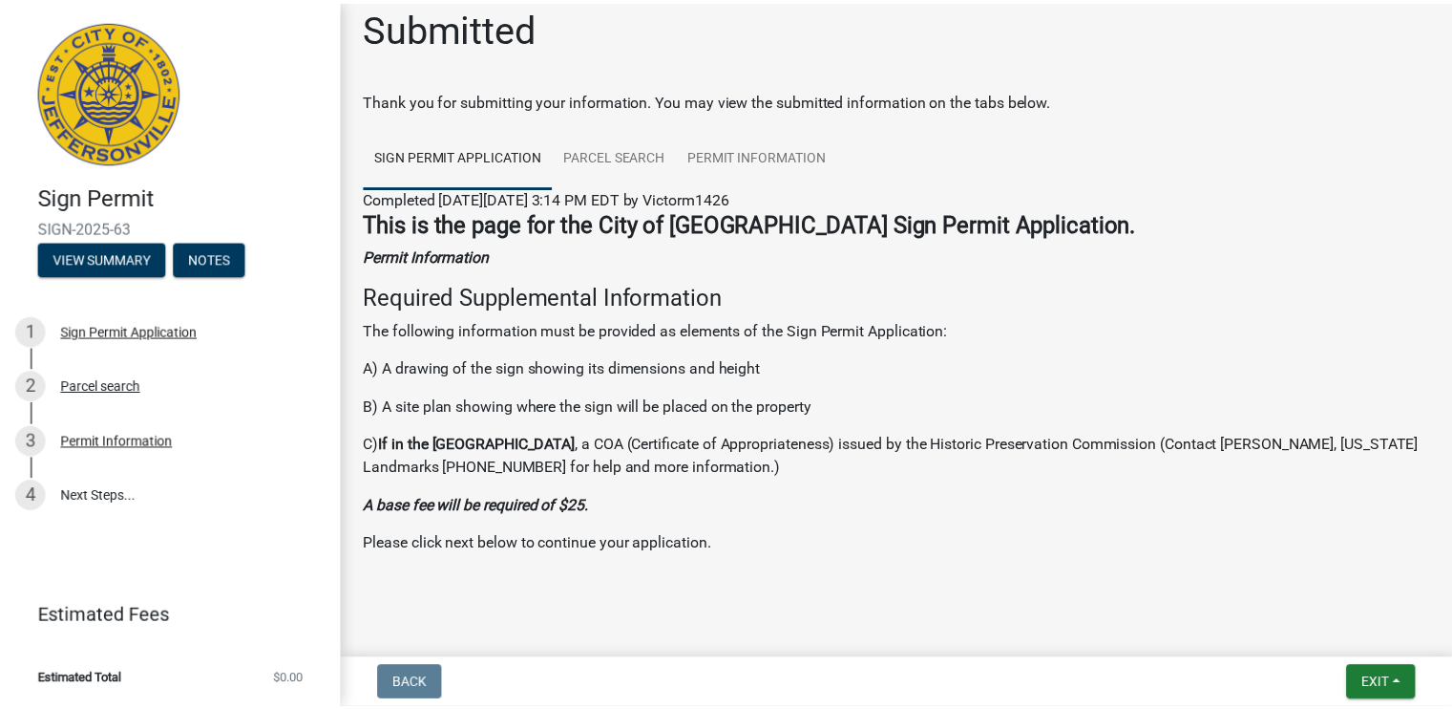
scroll to position [34, 0]
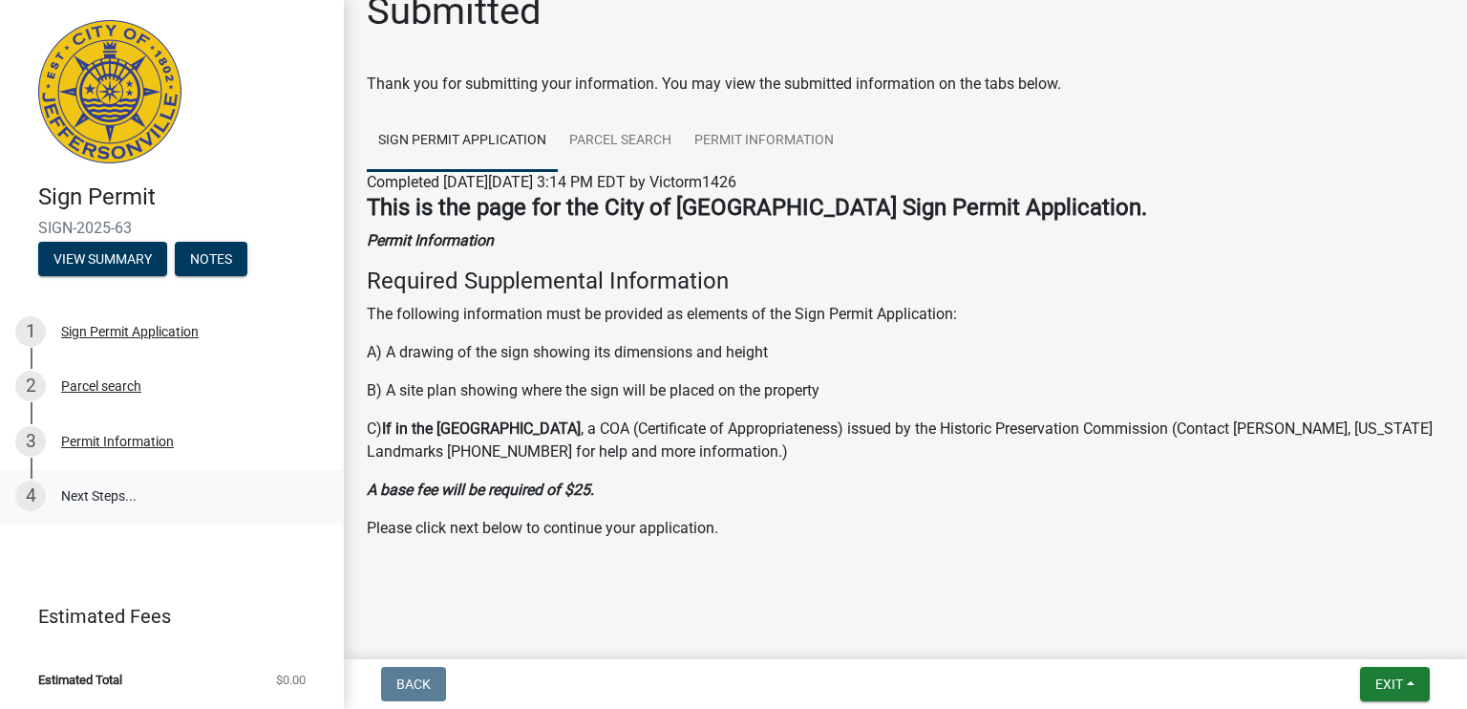
click at [95, 495] on link "4 Next Steps..." at bounding box center [172, 496] width 344 height 55
click at [1398, 681] on span "Exit" at bounding box center [1389, 683] width 28 height 15
click at [1339, 635] on button "Save & Exit" at bounding box center [1354, 634] width 153 height 46
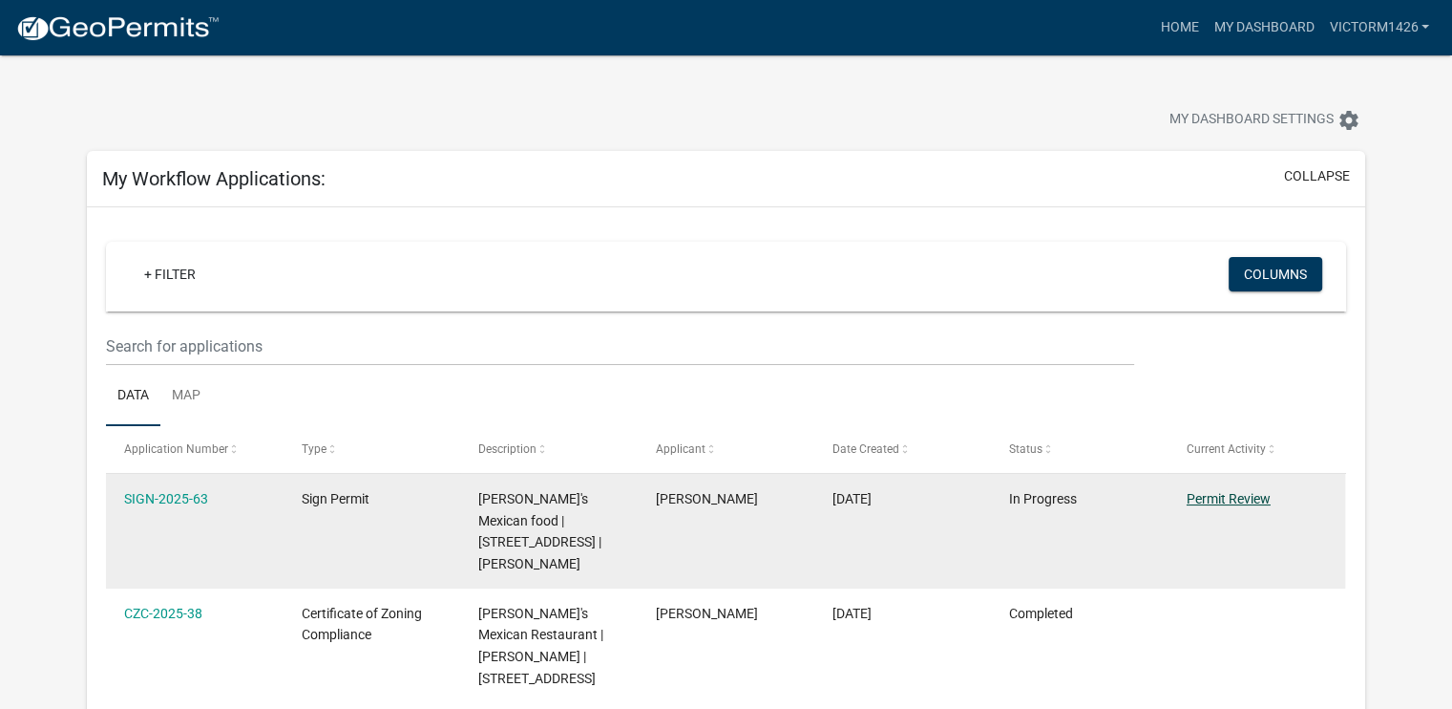
click at [1225, 496] on link "Permit Review" at bounding box center [1229, 498] width 84 height 15
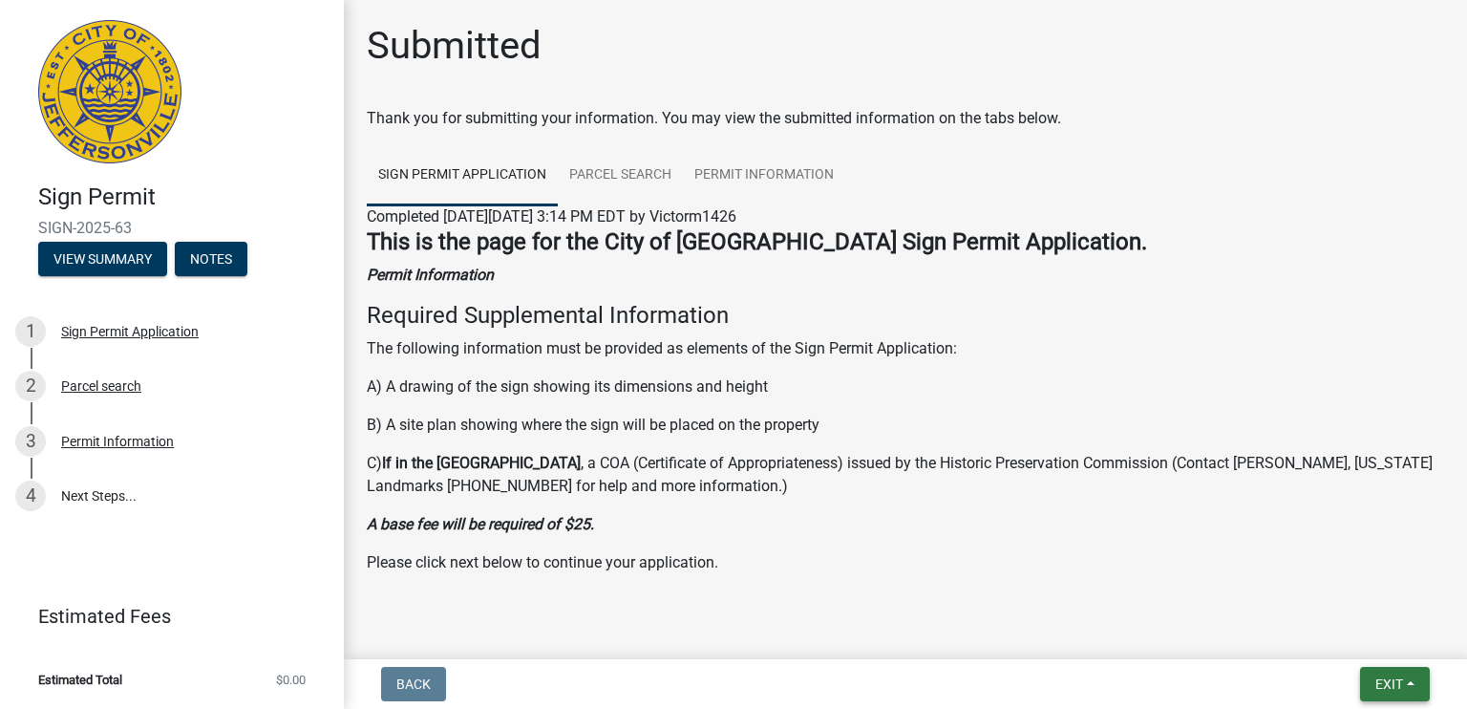
click at [1385, 684] on span "Exit" at bounding box center [1389, 683] width 28 height 15
click at [1347, 631] on button "Save & Exit" at bounding box center [1354, 634] width 153 height 46
